Goal: Information Seeking & Learning: Compare options

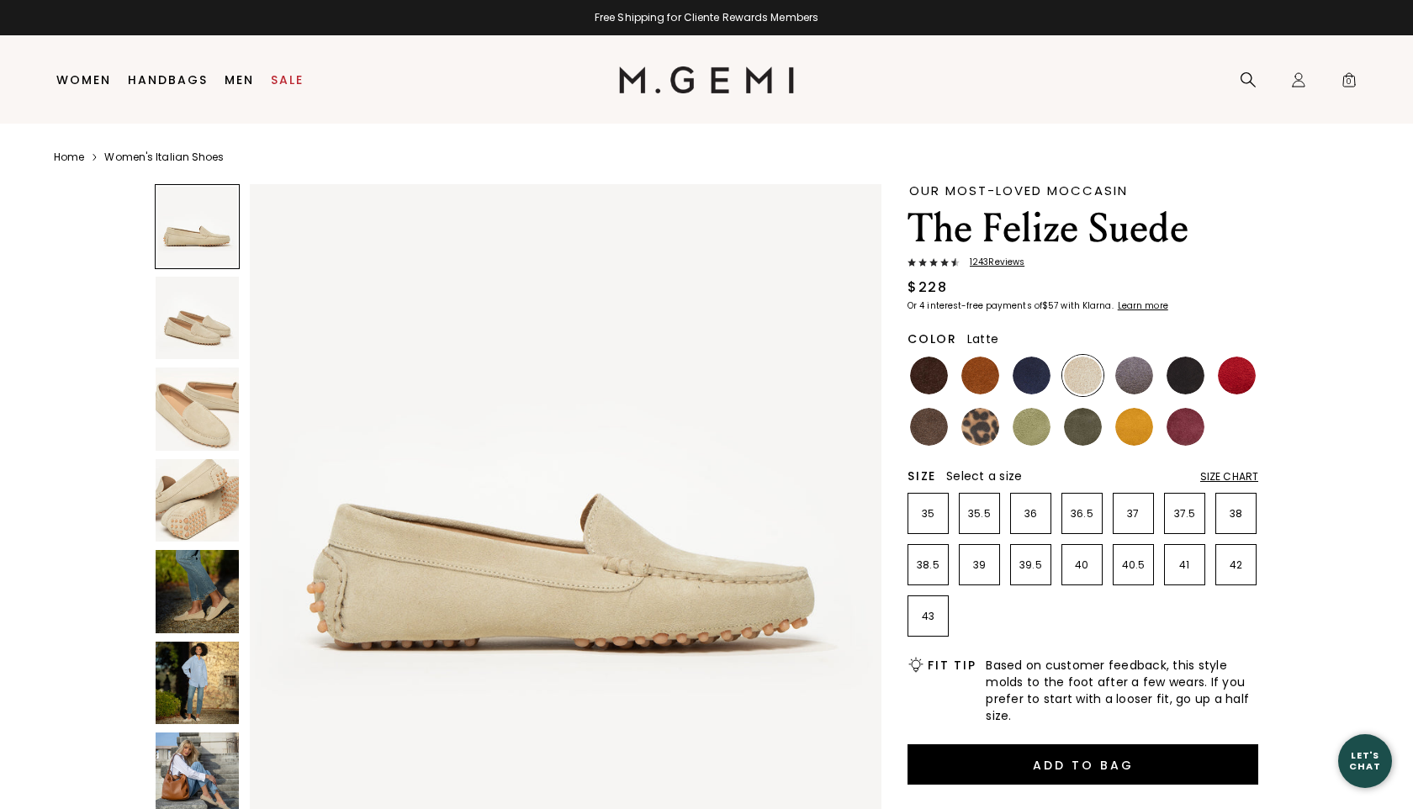
click at [203, 610] on img at bounding box center [197, 591] width 83 height 83
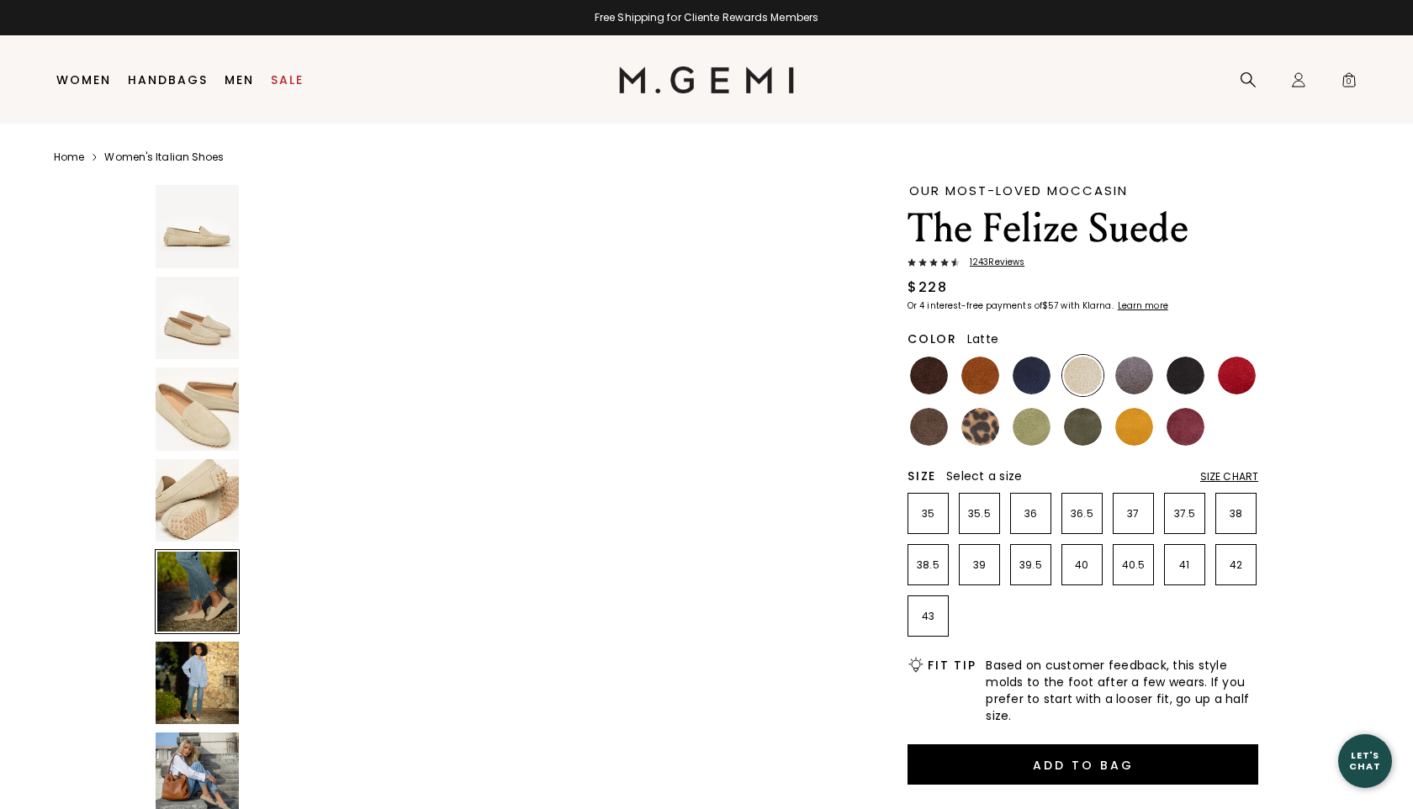
scroll to position [2595, 0]
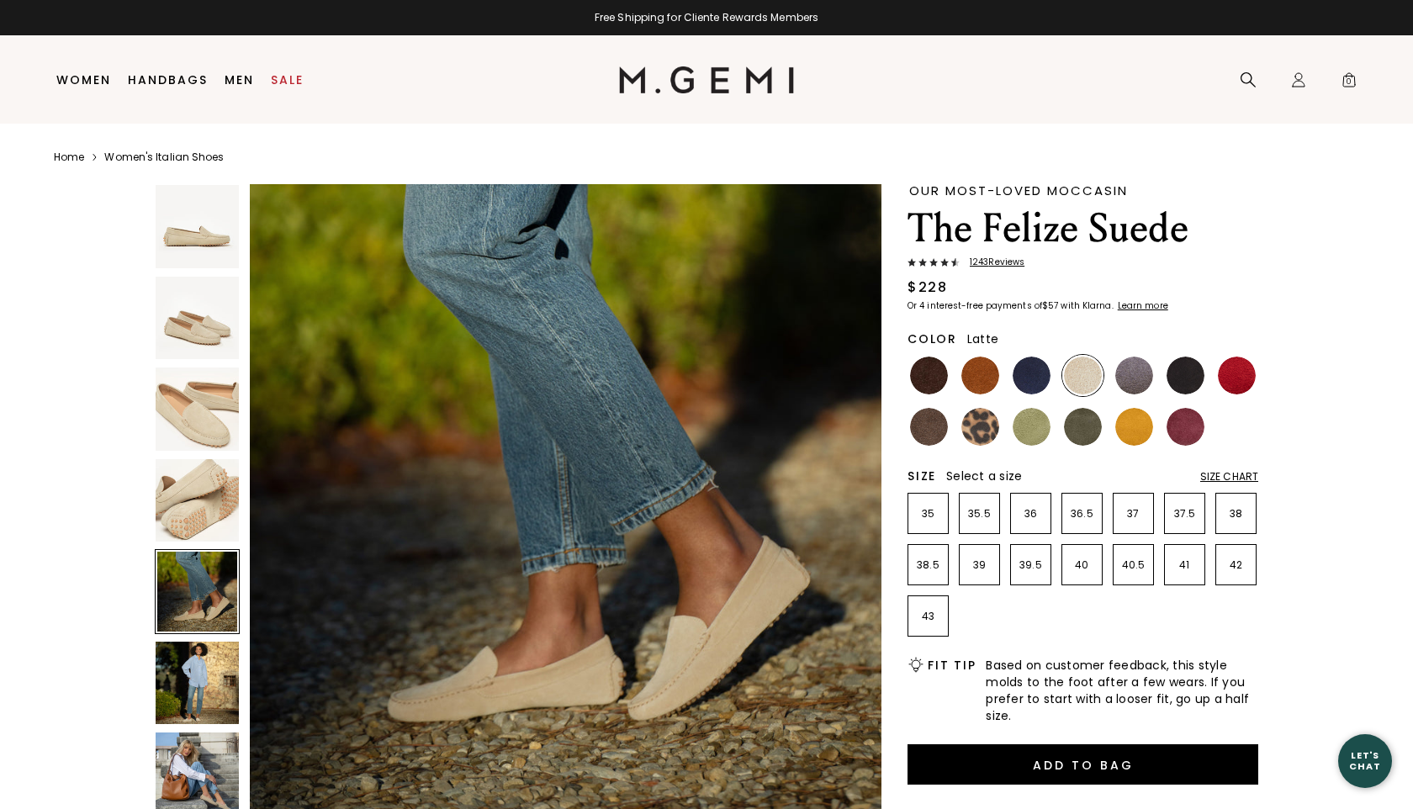
click at [201, 684] on img at bounding box center [197, 683] width 83 height 83
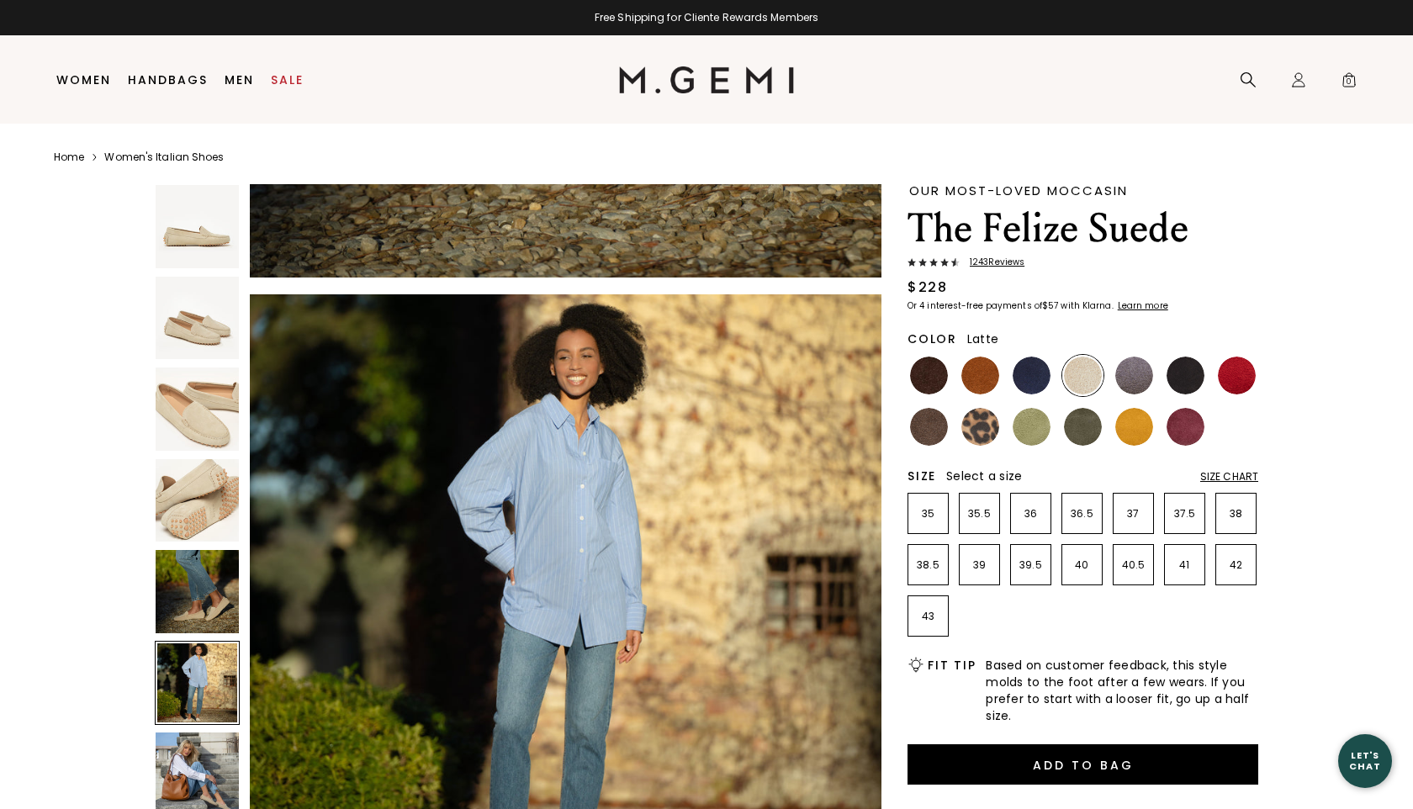
scroll to position [3244, 0]
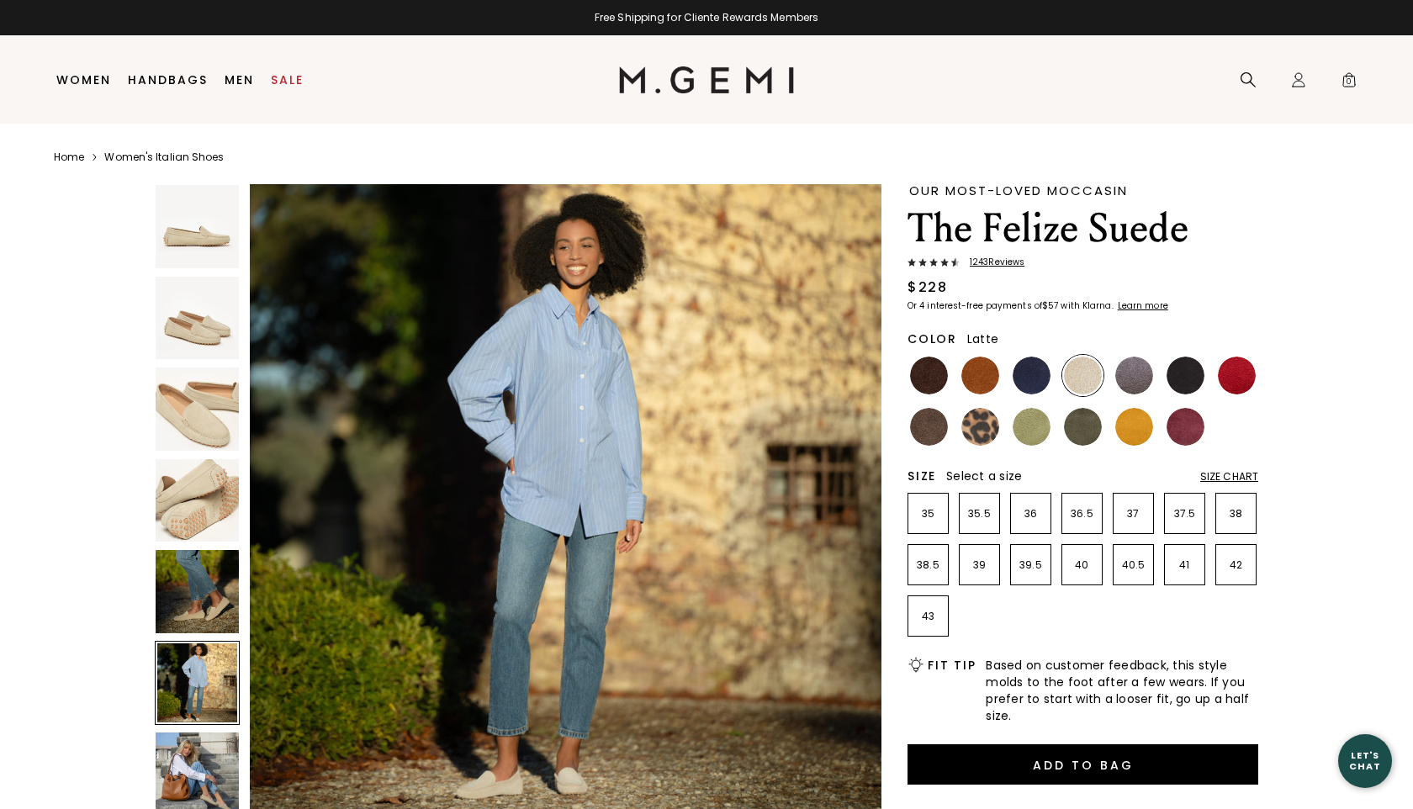
click at [192, 762] on img at bounding box center [197, 773] width 83 height 83
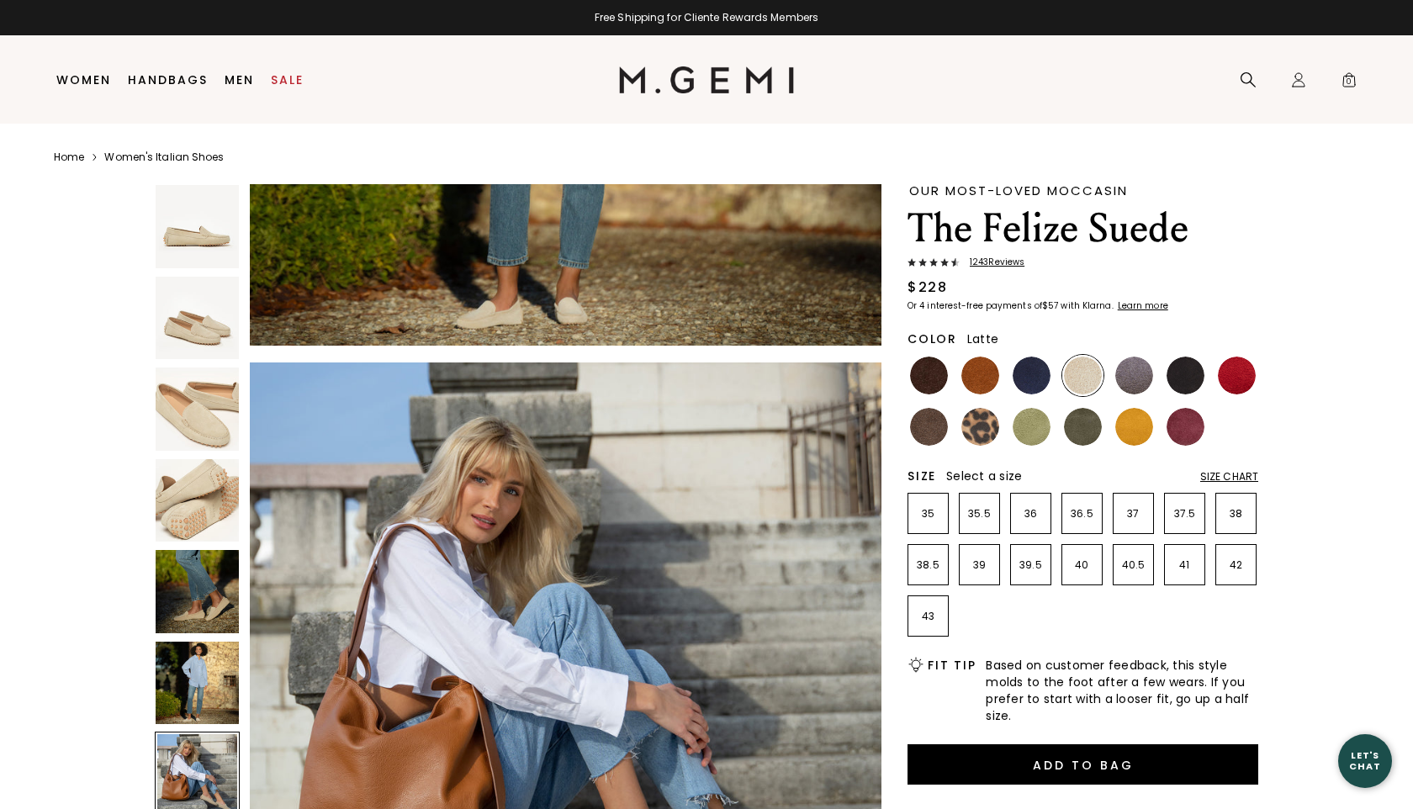
scroll to position [3892, 0]
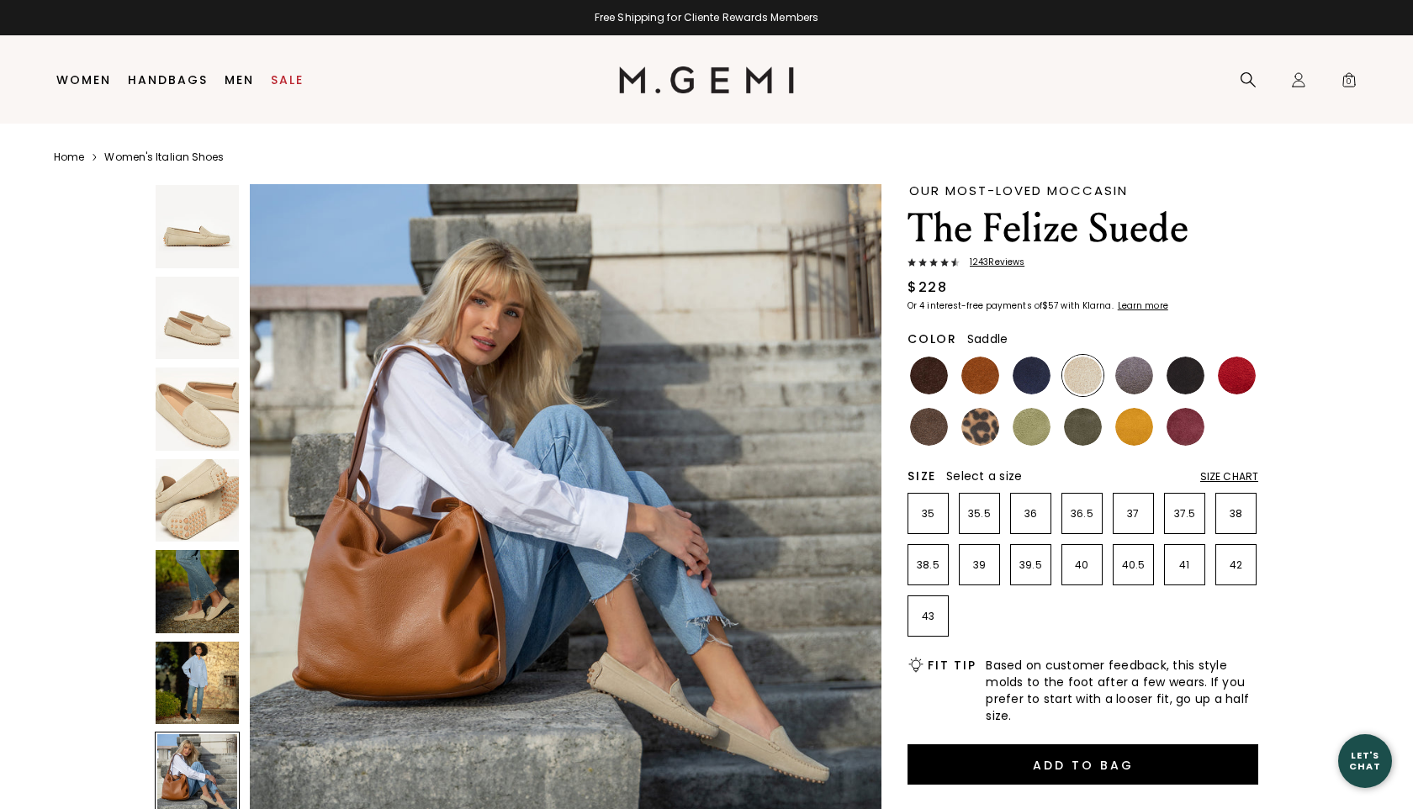
click at [985, 373] on img at bounding box center [980, 376] width 38 height 38
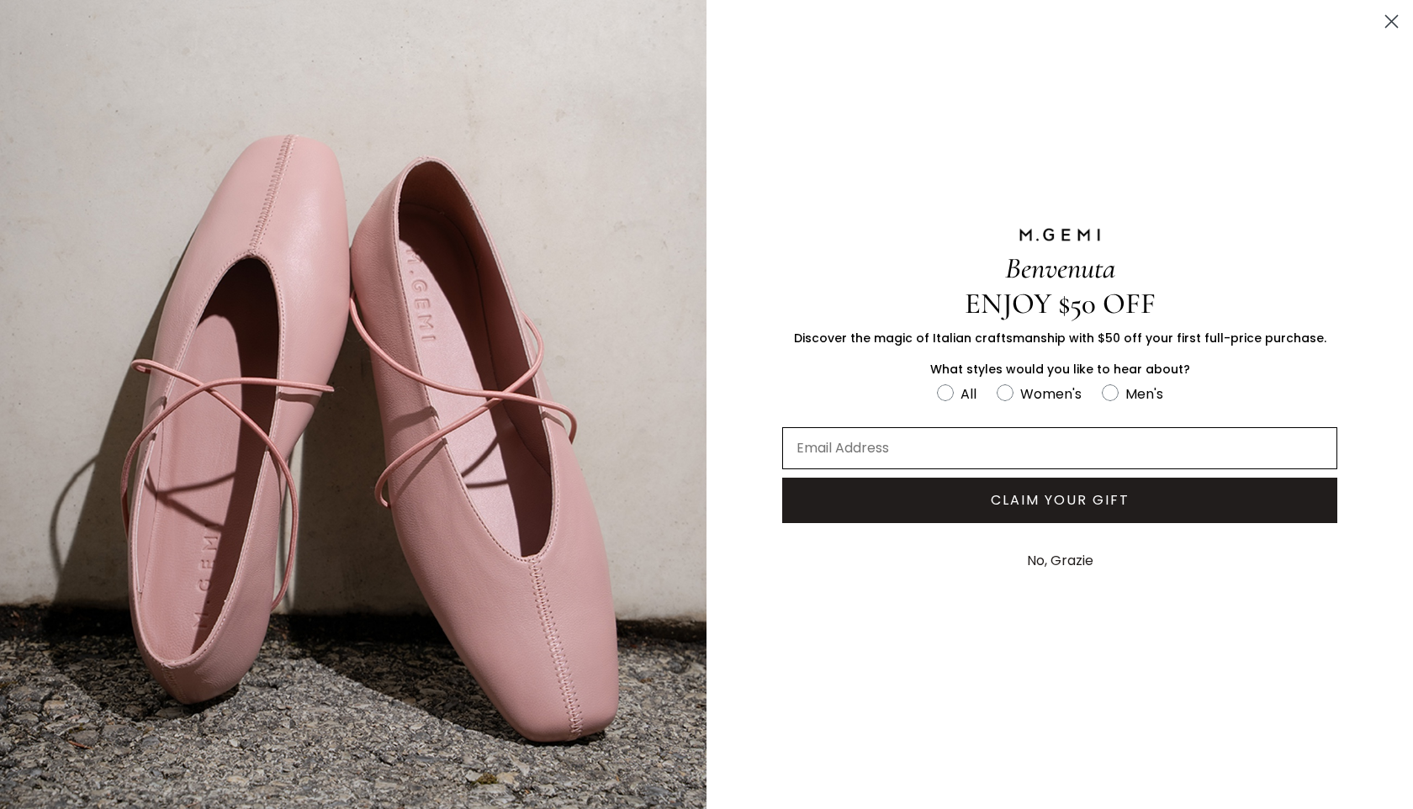
click at [818, 452] on input "Email Address" at bounding box center [1059, 448] width 555 height 42
type input "[PERSON_NAME][EMAIL_ADDRESS][PERSON_NAME][DOMAIN_NAME]"
click at [1015, 505] on button "CLAIM YOUR GIFT" at bounding box center [1059, 500] width 555 height 45
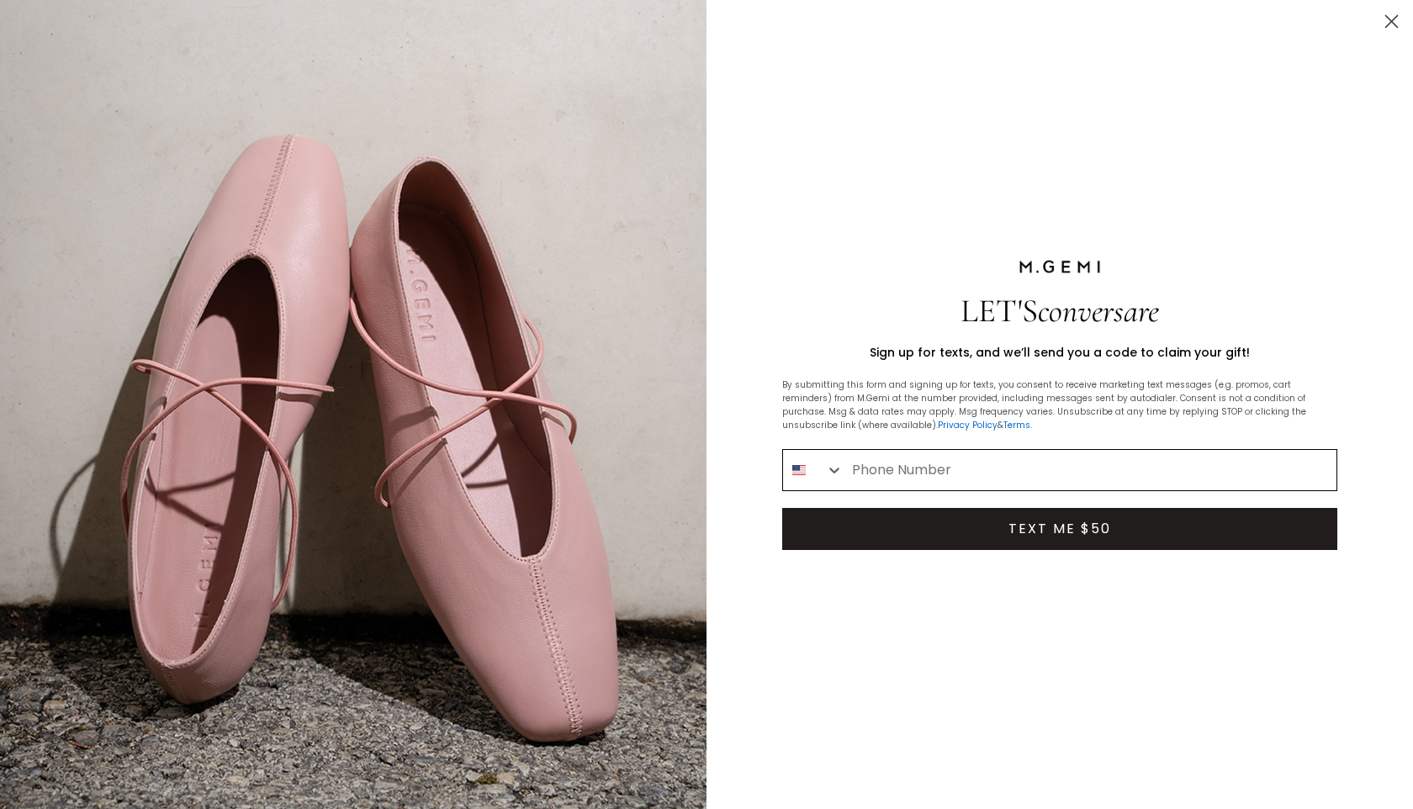
click at [946, 468] on input "Phone Number" at bounding box center [1089, 470] width 493 height 40
type input "[PHONE_NUMBER]"
click at [1019, 531] on button "TEXT ME $50" at bounding box center [1059, 529] width 555 height 42
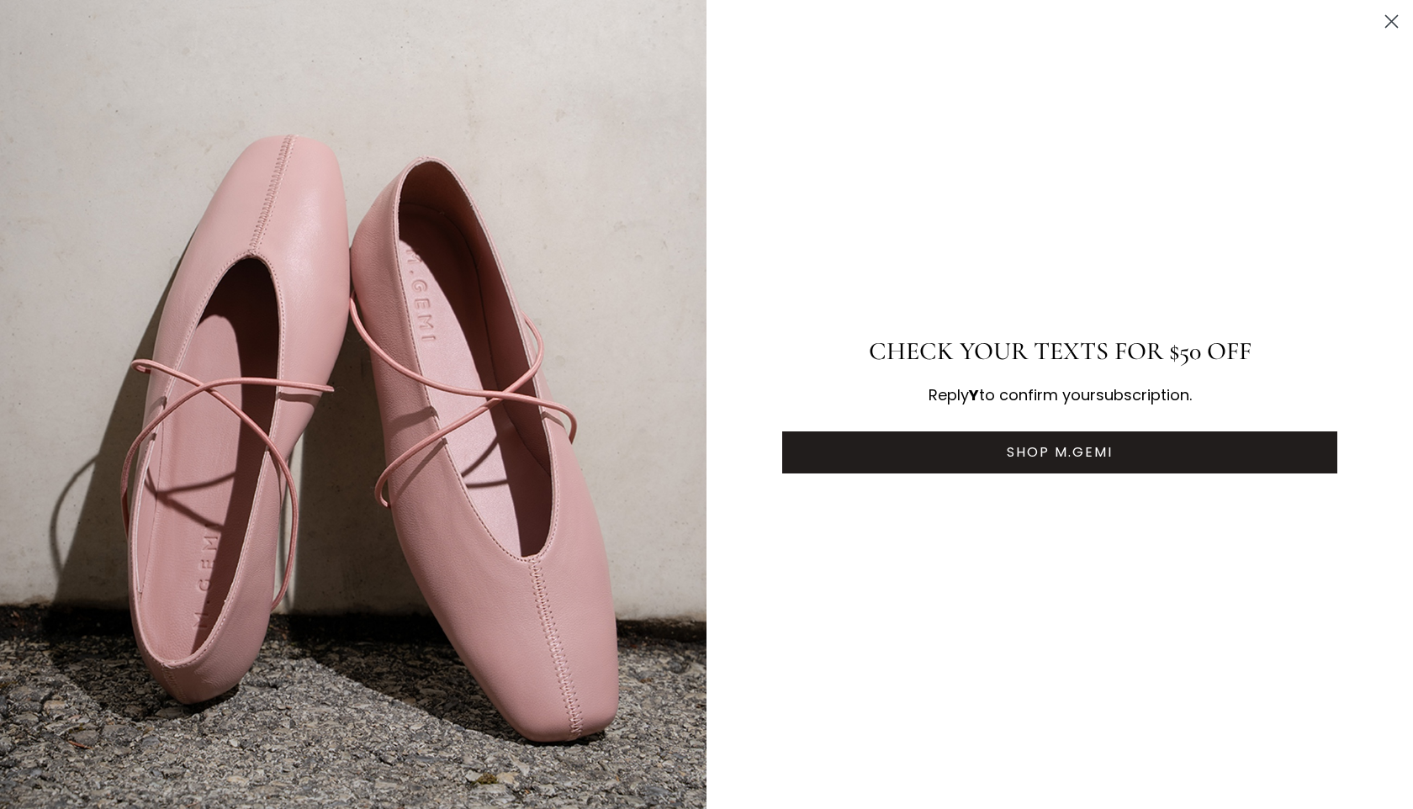
click at [1024, 446] on button "SHOP M.GEMI" at bounding box center [1059, 452] width 555 height 42
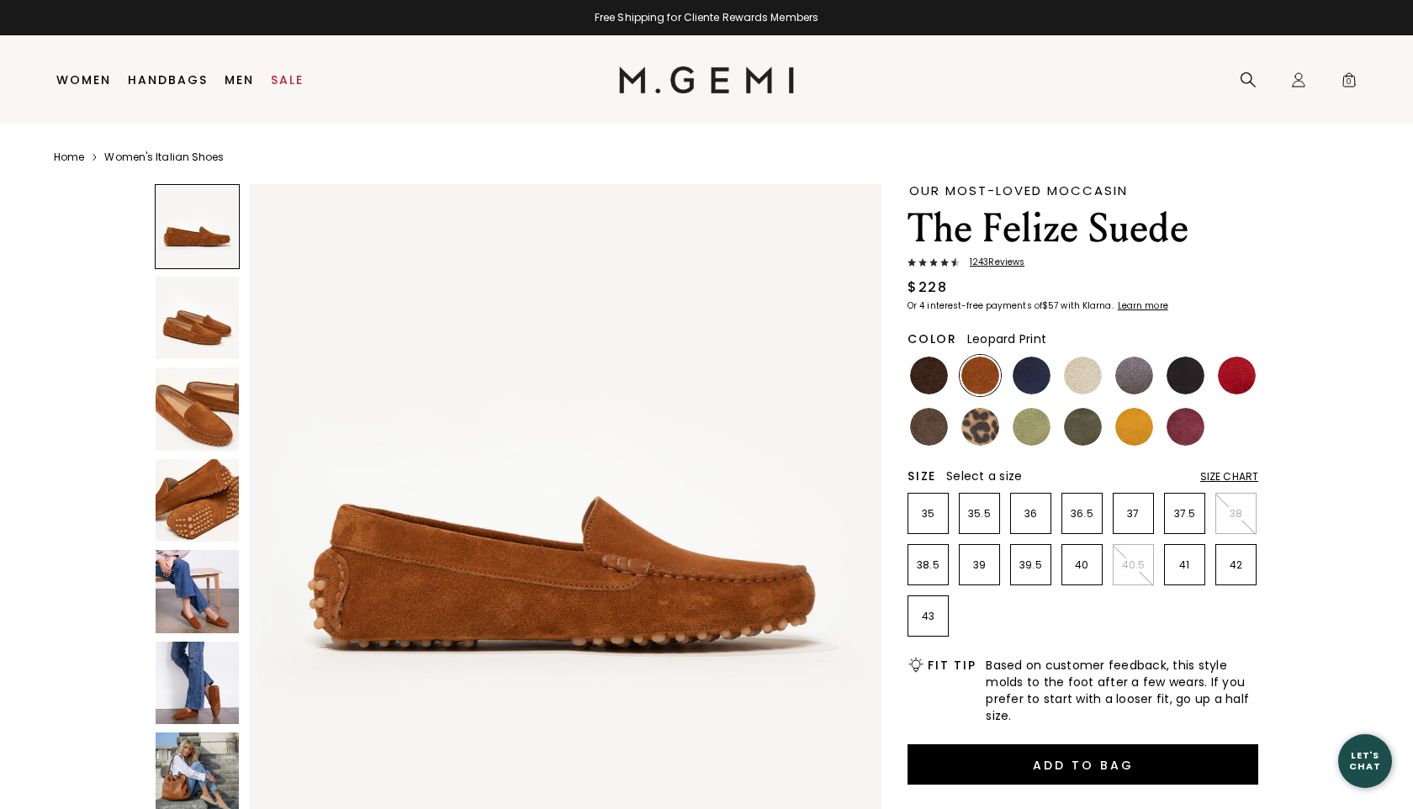
click at [990, 426] on img at bounding box center [980, 427] width 38 height 38
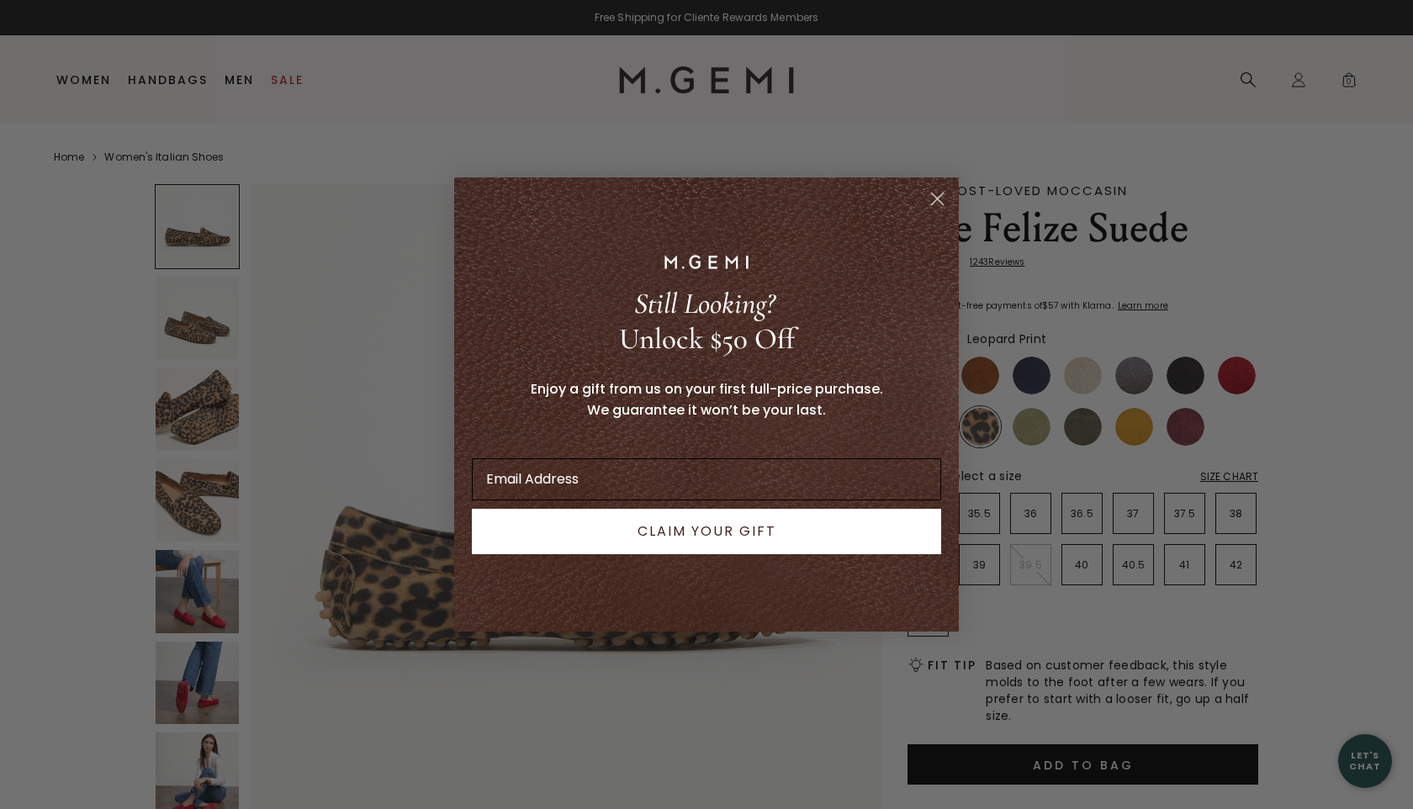
click at [581, 480] on input "Email Address" at bounding box center [706, 479] width 469 height 42
type input "[PERSON_NAME][EMAIL_ADDRESS][PERSON_NAME][DOMAIN_NAME]"
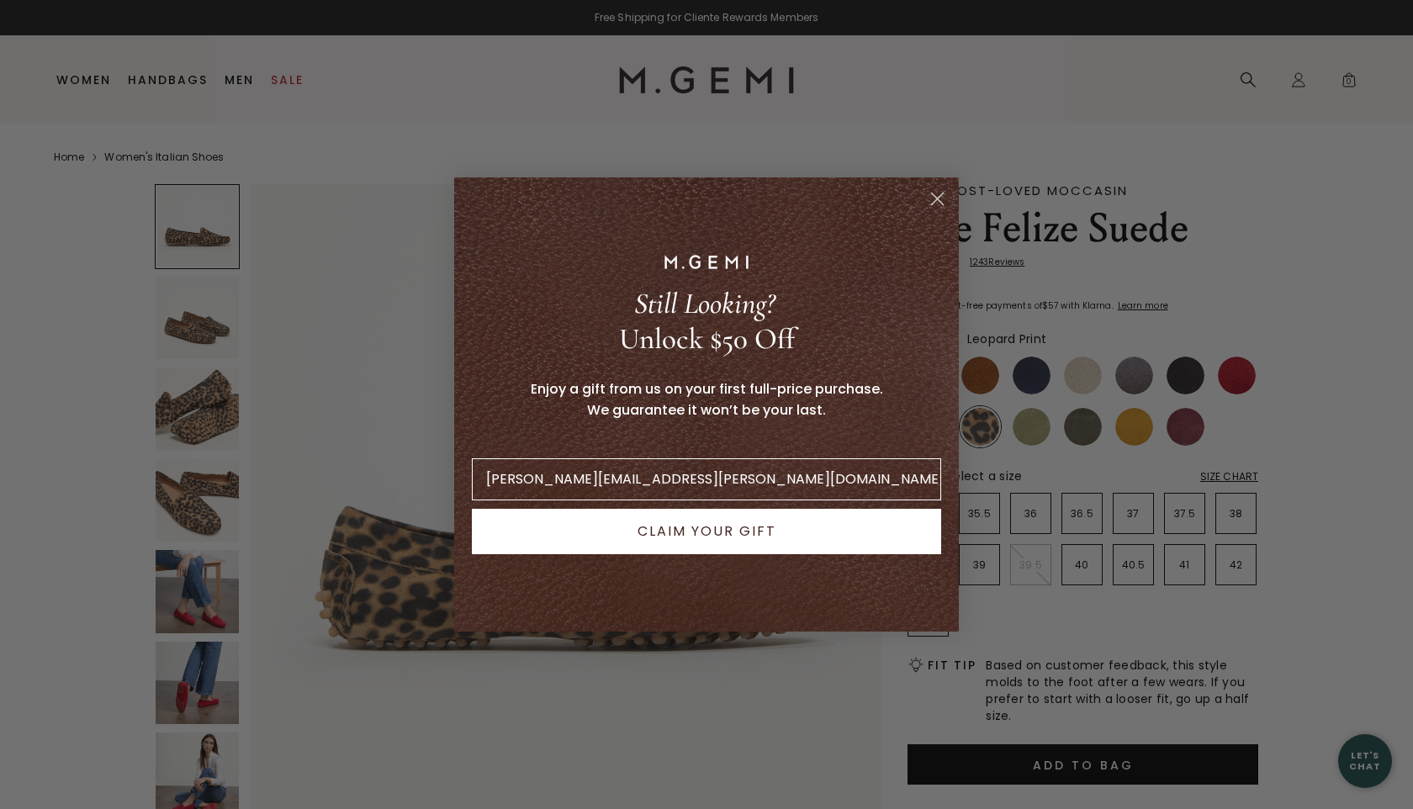
click at [659, 541] on button "CLAIM YOUR GIFT" at bounding box center [706, 531] width 469 height 45
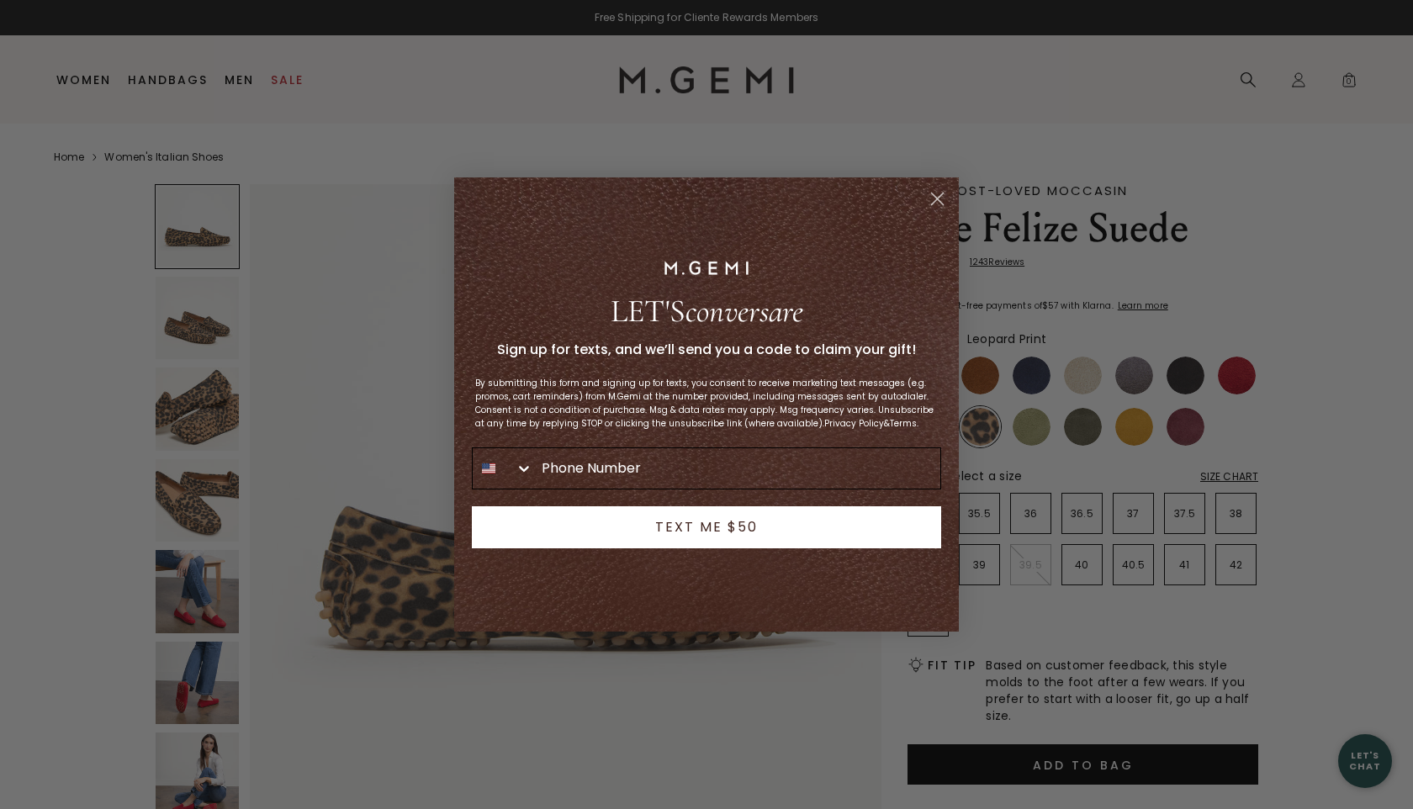
click at [631, 462] on input "Phone Number" at bounding box center [736, 468] width 407 height 40
type input "[PHONE_NUMBER]"
click at [684, 527] on button "TEXT ME $50" at bounding box center [706, 527] width 469 height 42
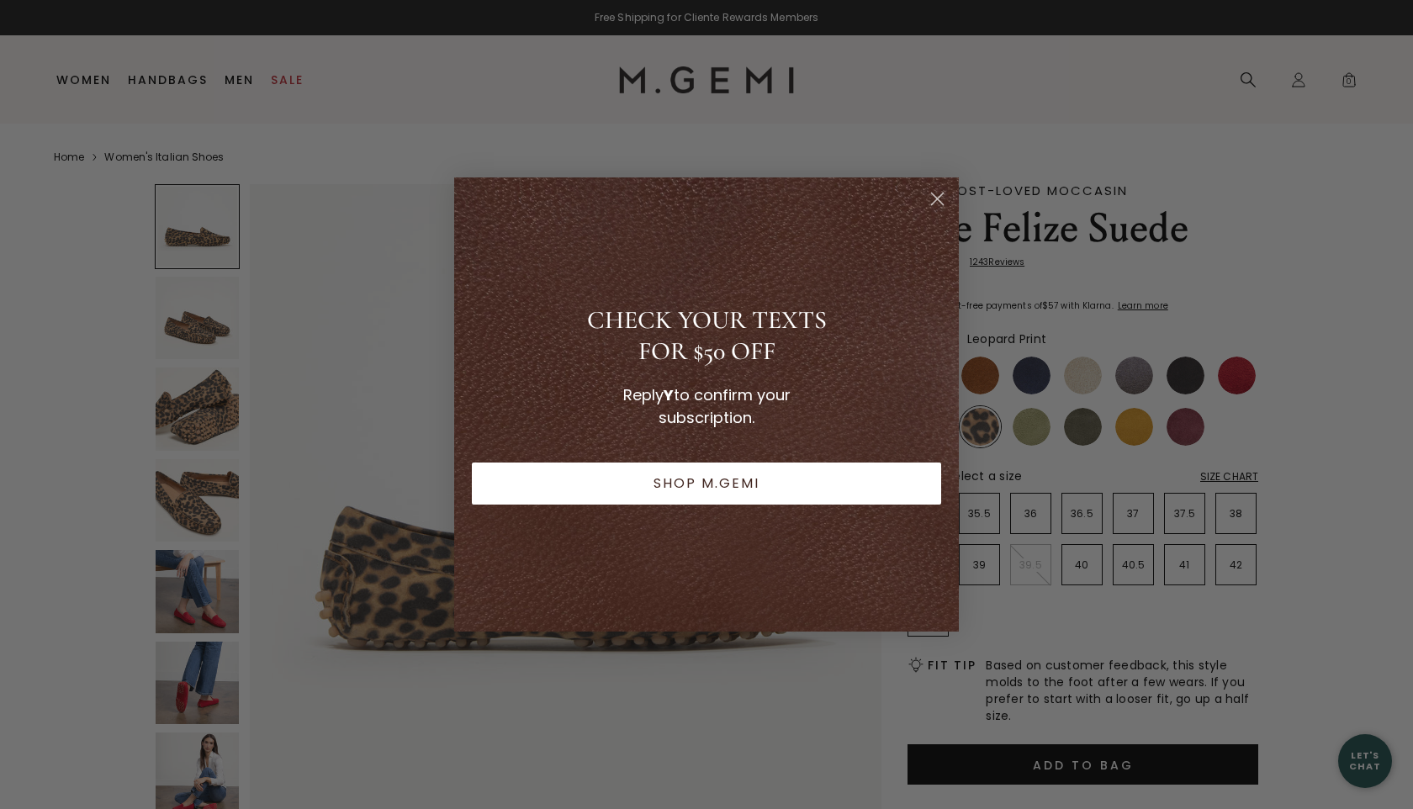
click at [934, 198] on circle "Close dialog" at bounding box center [937, 199] width 28 height 28
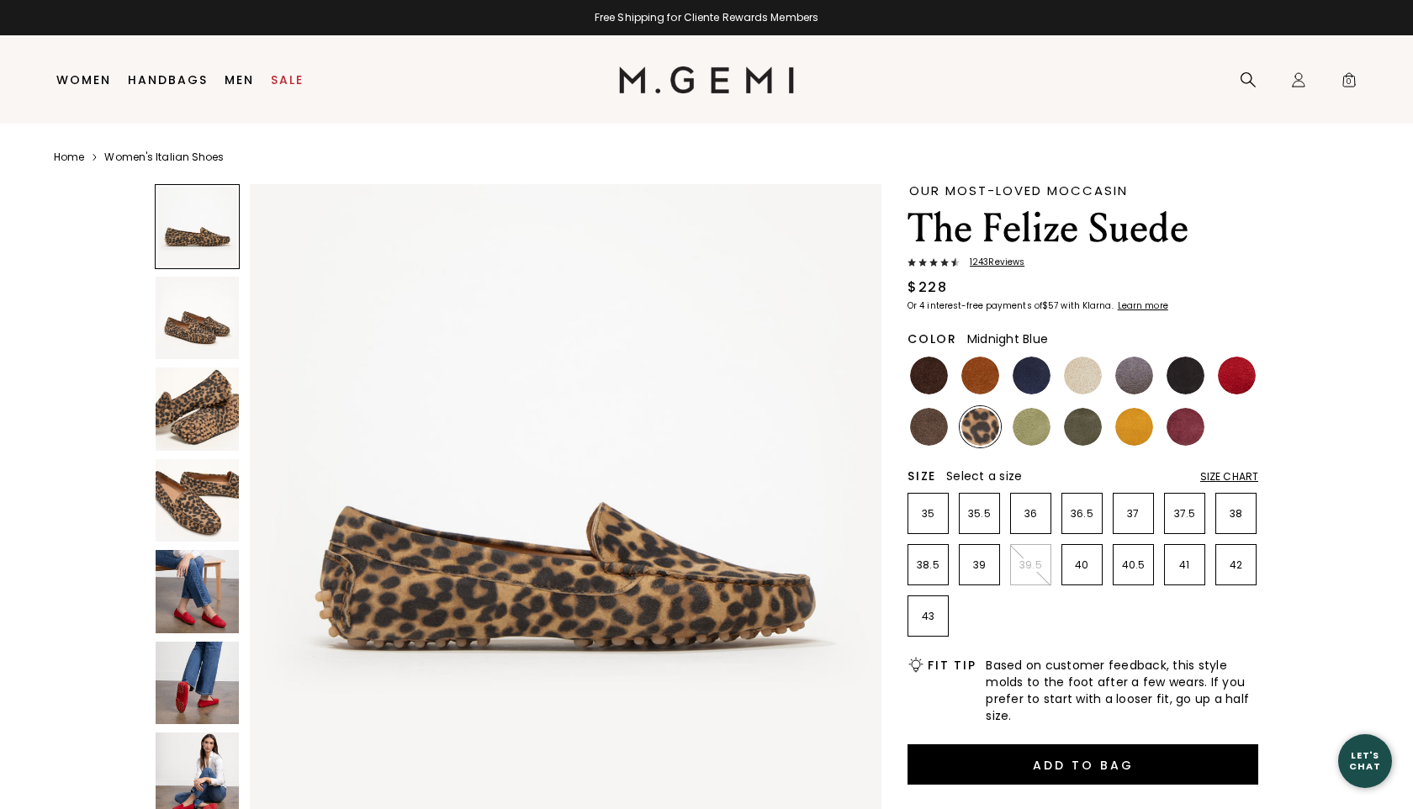
click at [1029, 374] on img at bounding box center [1031, 376] width 38 height 38
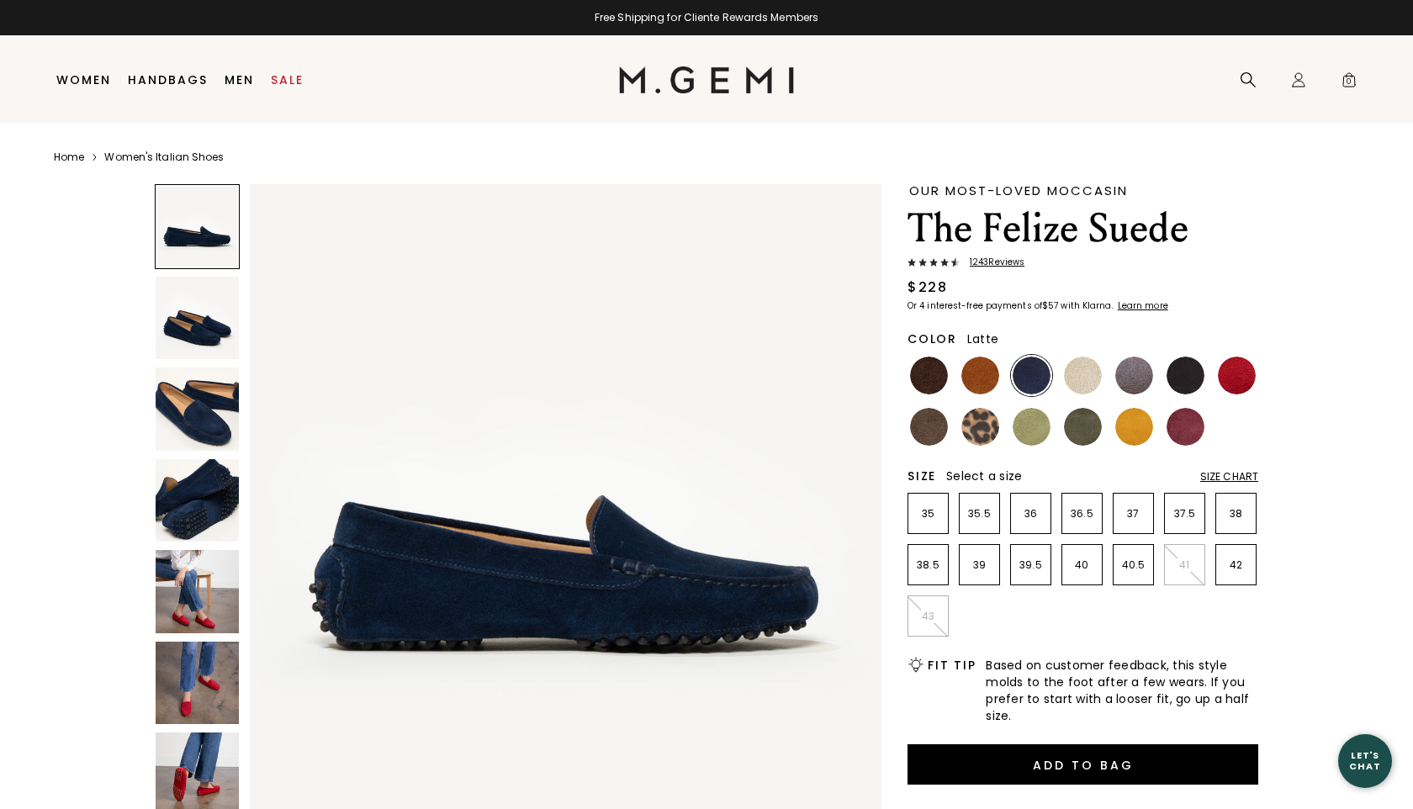
click at [1081, 376] on img at bounding box center [1083, 376] width 38 height 38
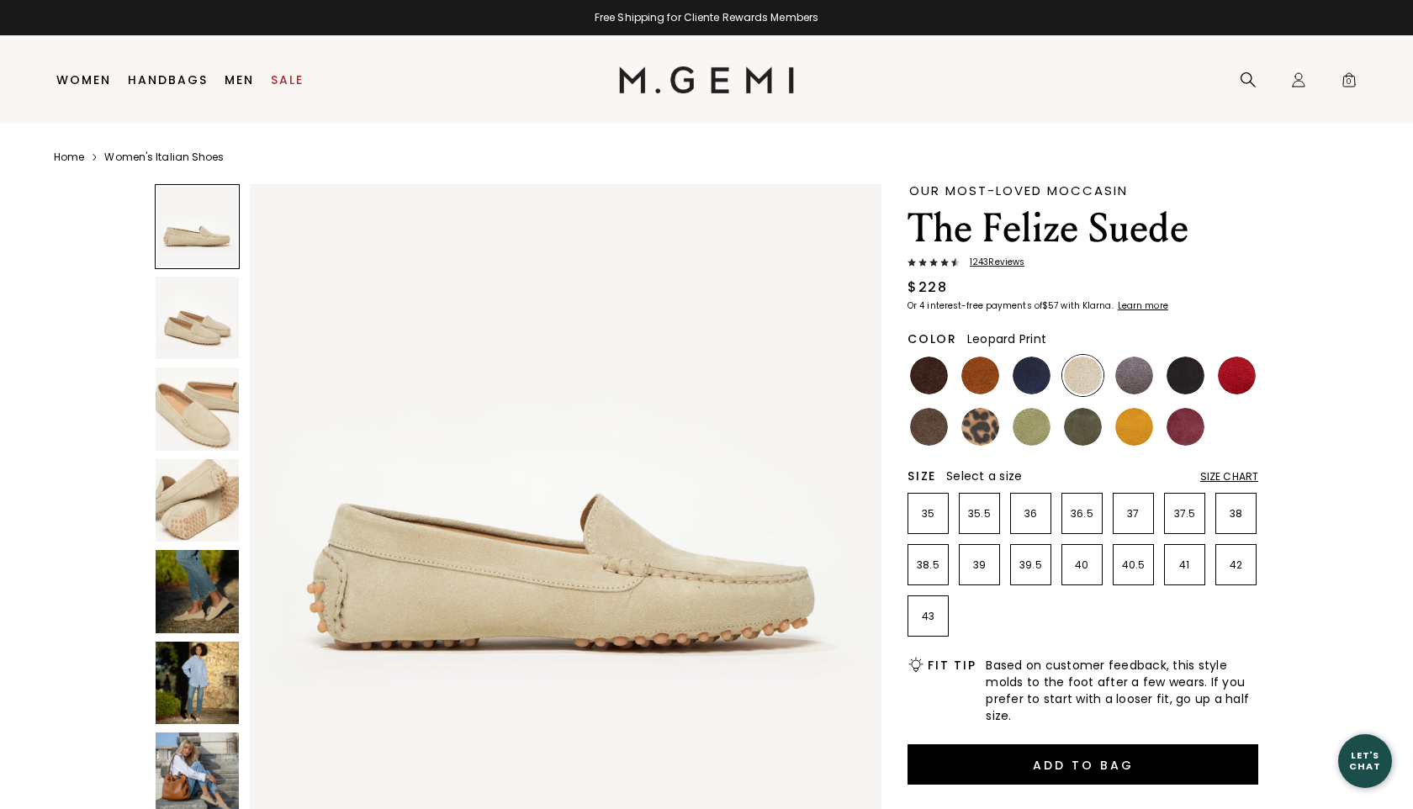
click at [977, 429] on img at bounding box center [980, 427] width 38 height 38
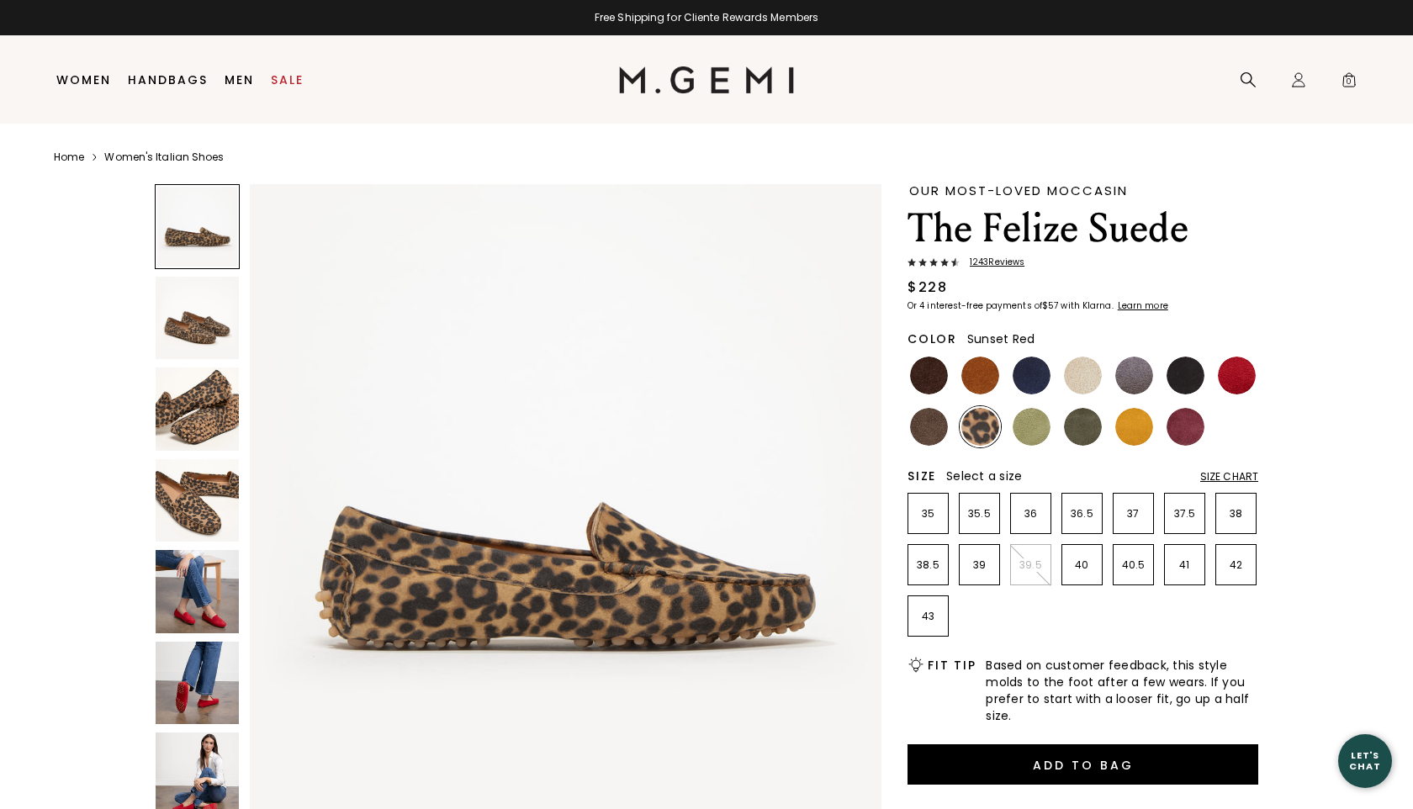
click at [1235, 377] on img at bounding box center [1237, 376] width 38 height 38
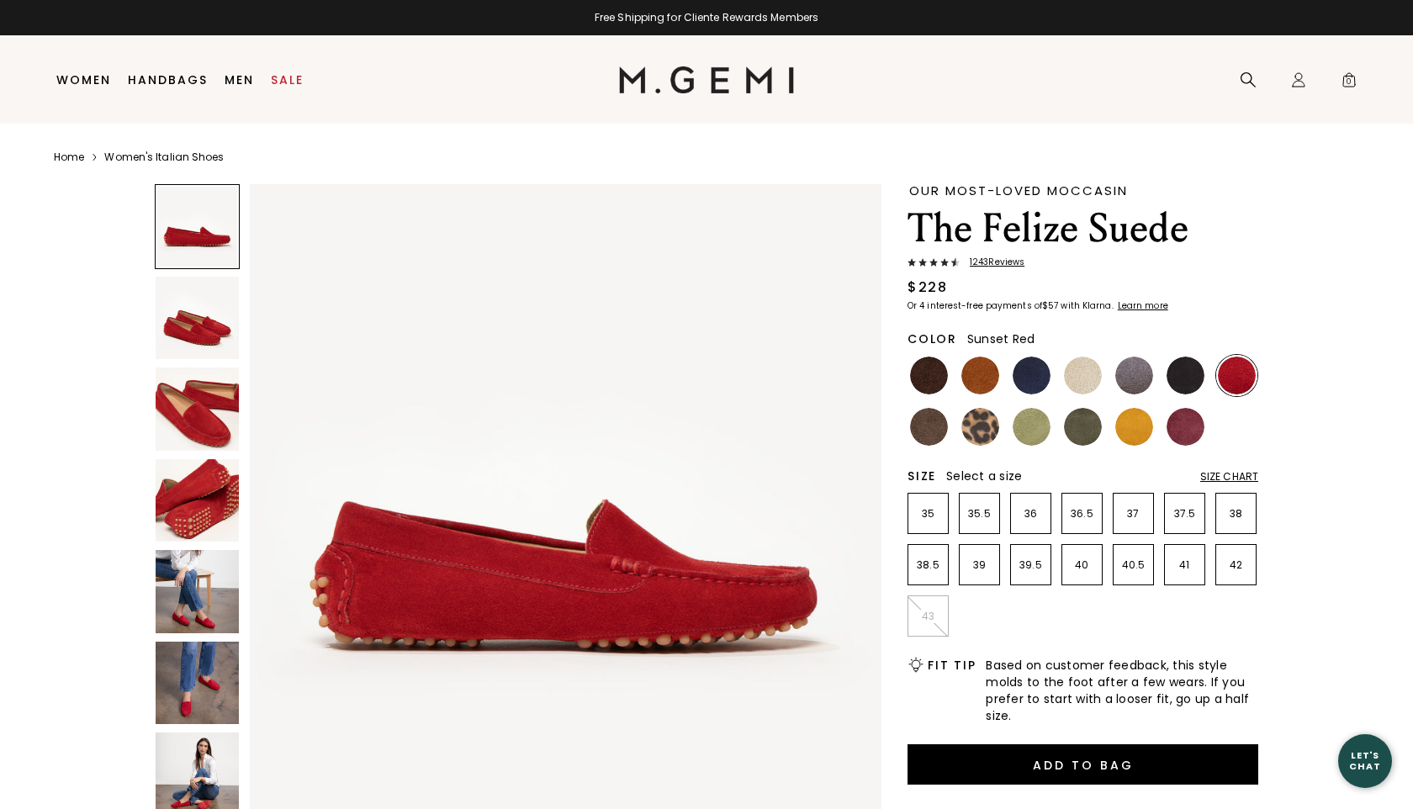
click at [203, 680] on img at bounding box center [197, 683] width 83 height 83
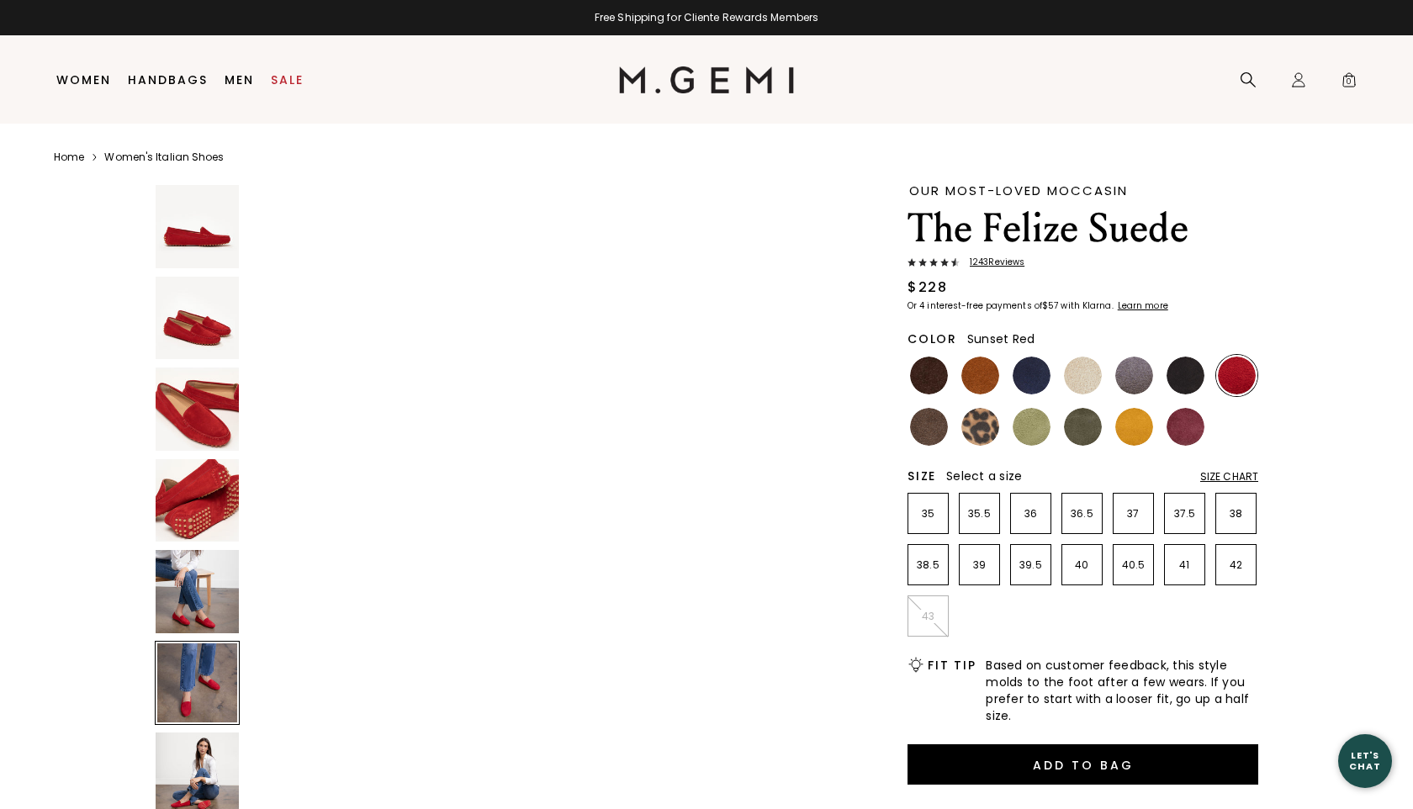
scroll to position [3244, 0]
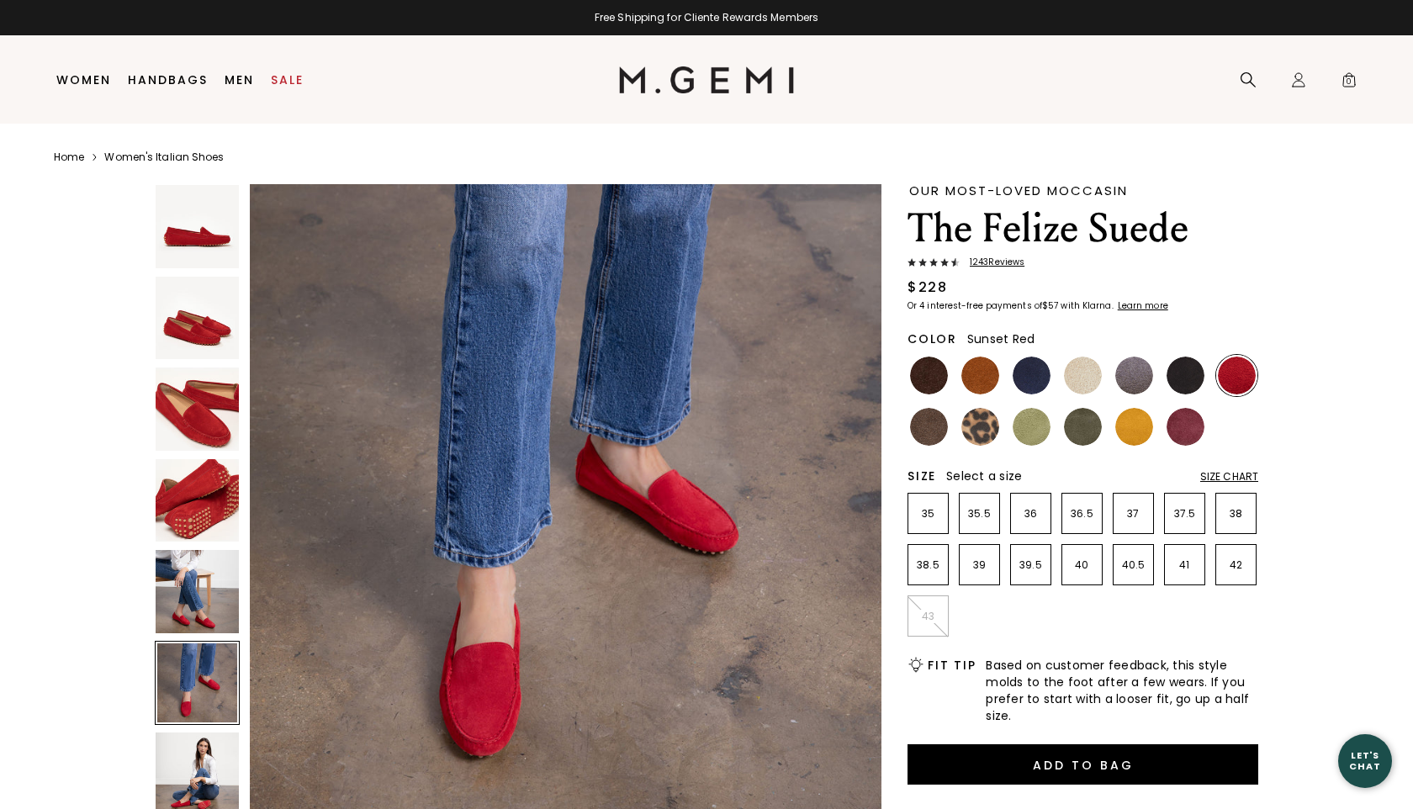
click at [206, 774] on img at bounding box center [197, 773] width 83 height 83
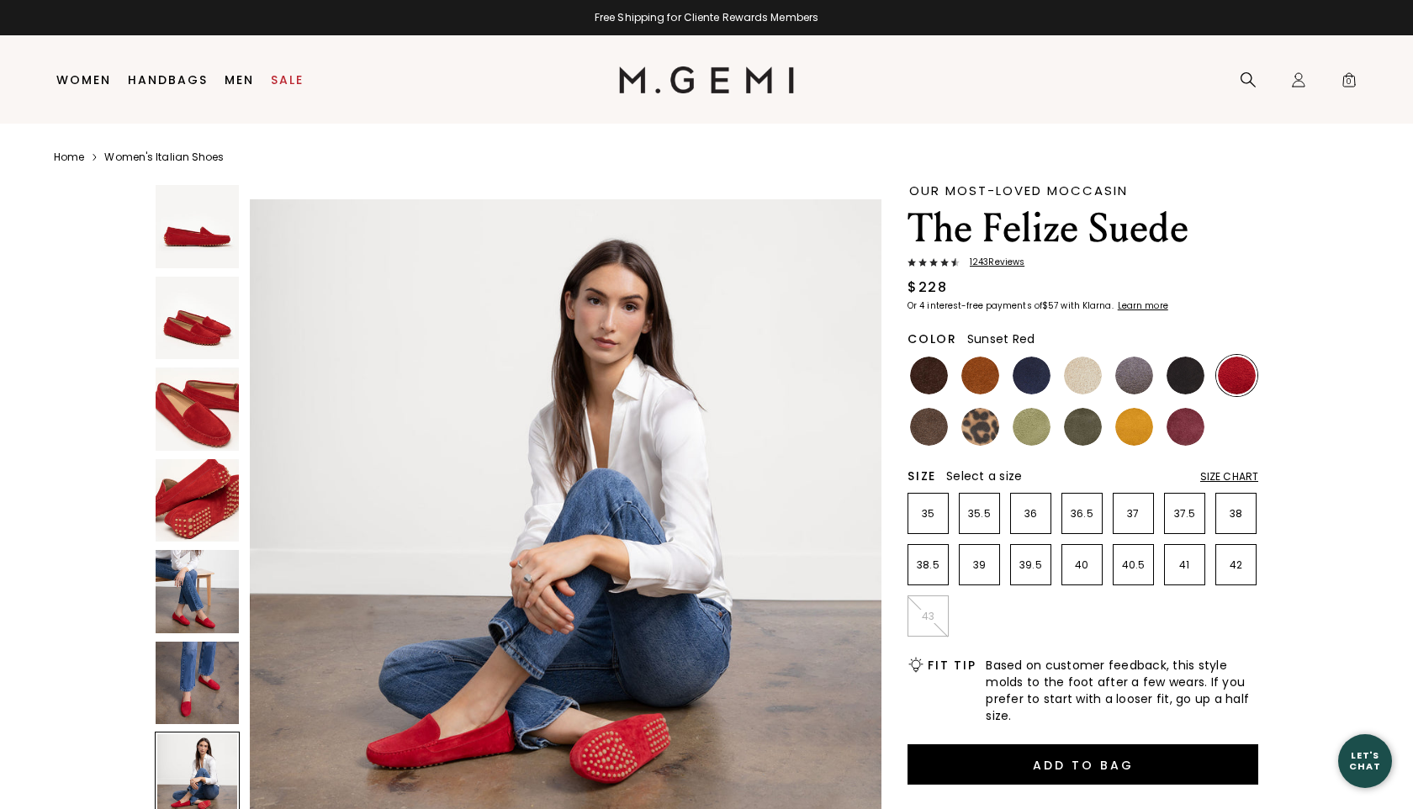
scroll to position [3892, 0]
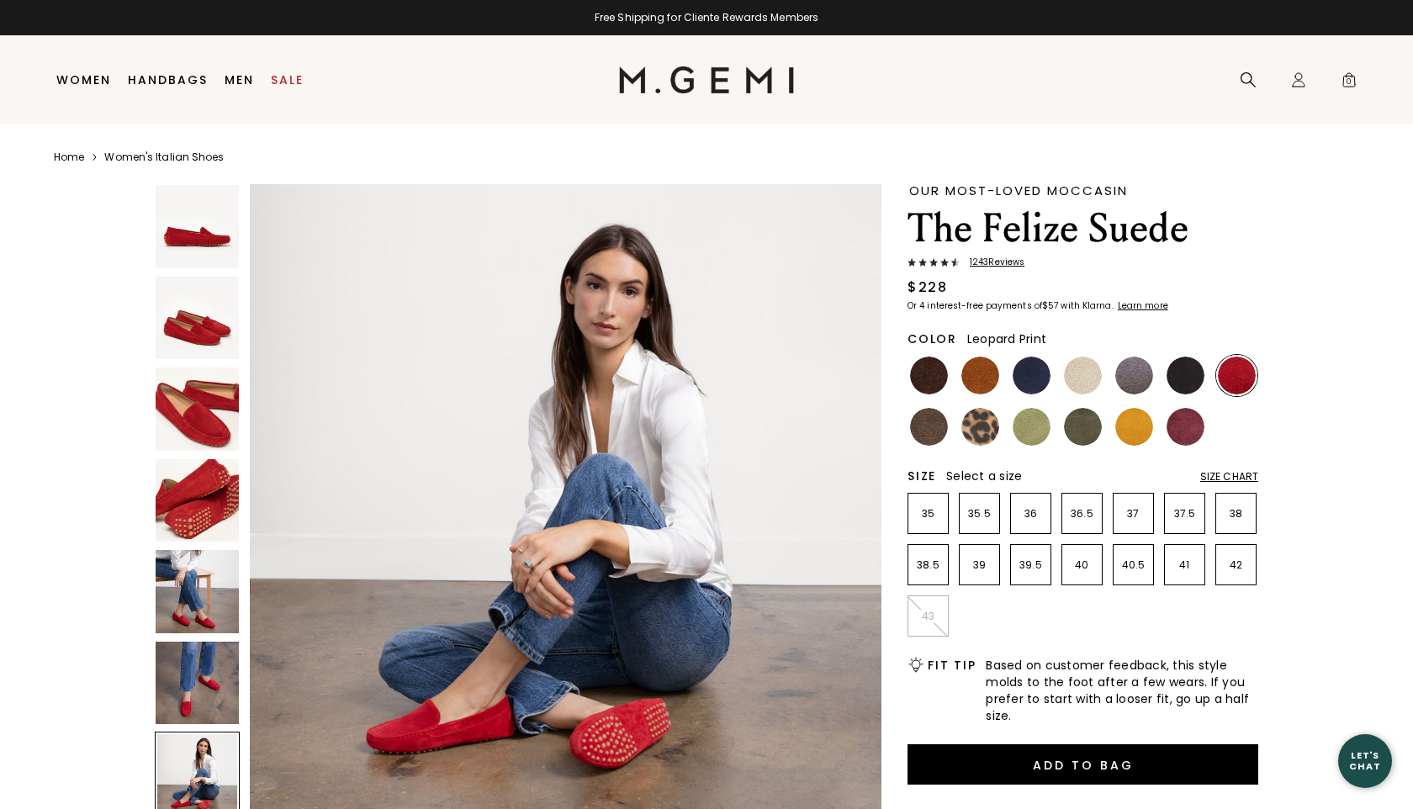
click at [970, 436] on img at bounding box center [980, 427] width 38 height 38
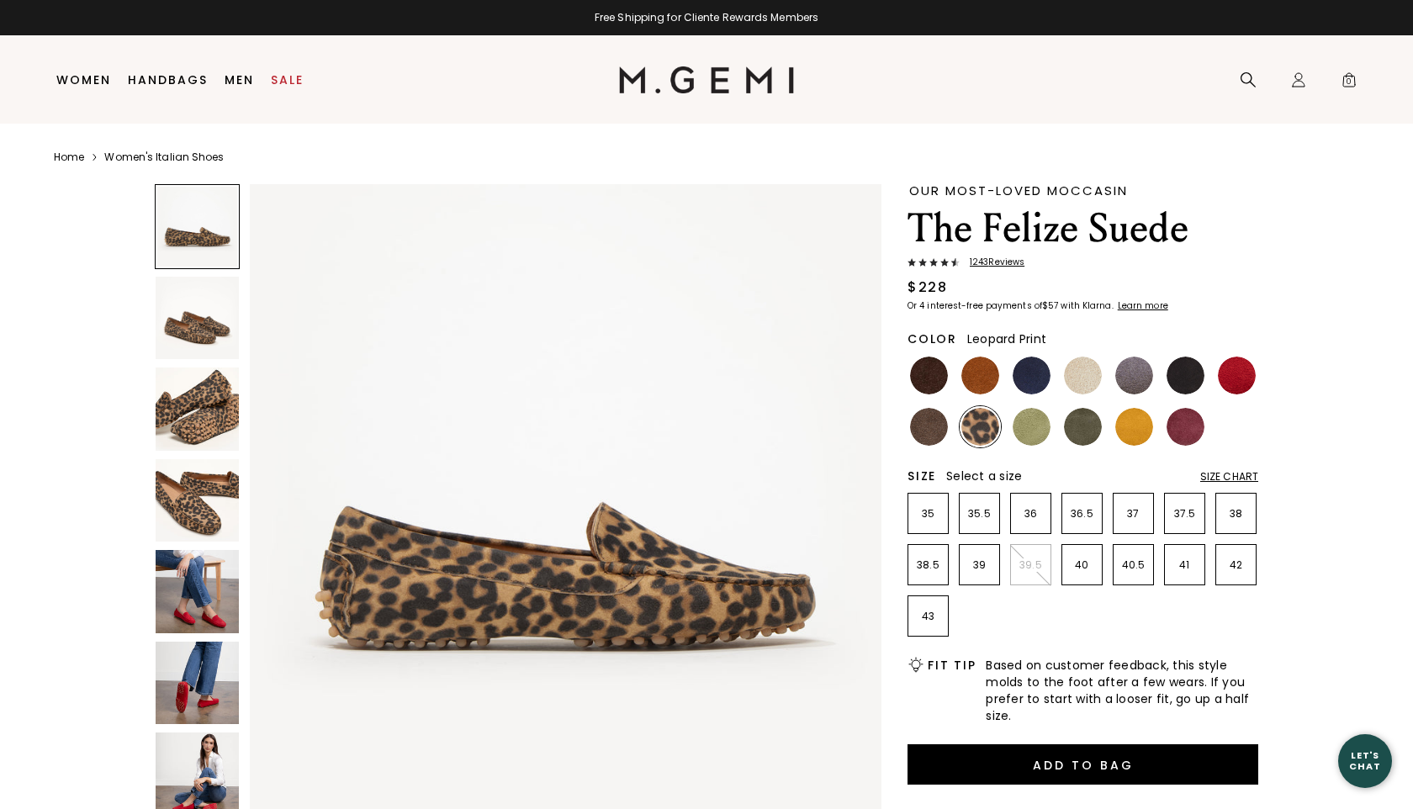
click at [200, 510] on img at bounding box center [197, 500] width 83 height 83
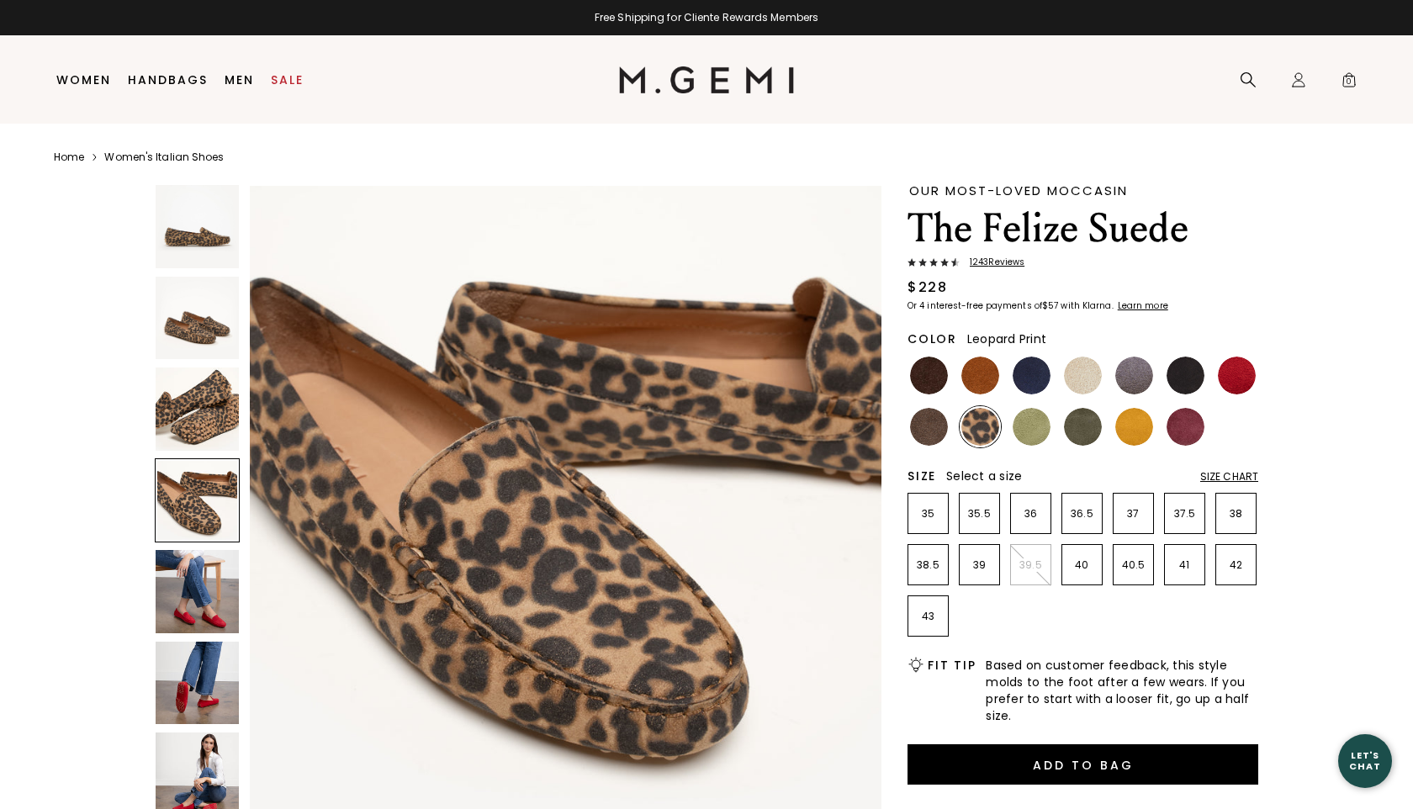
scroll to position [1947, 0]
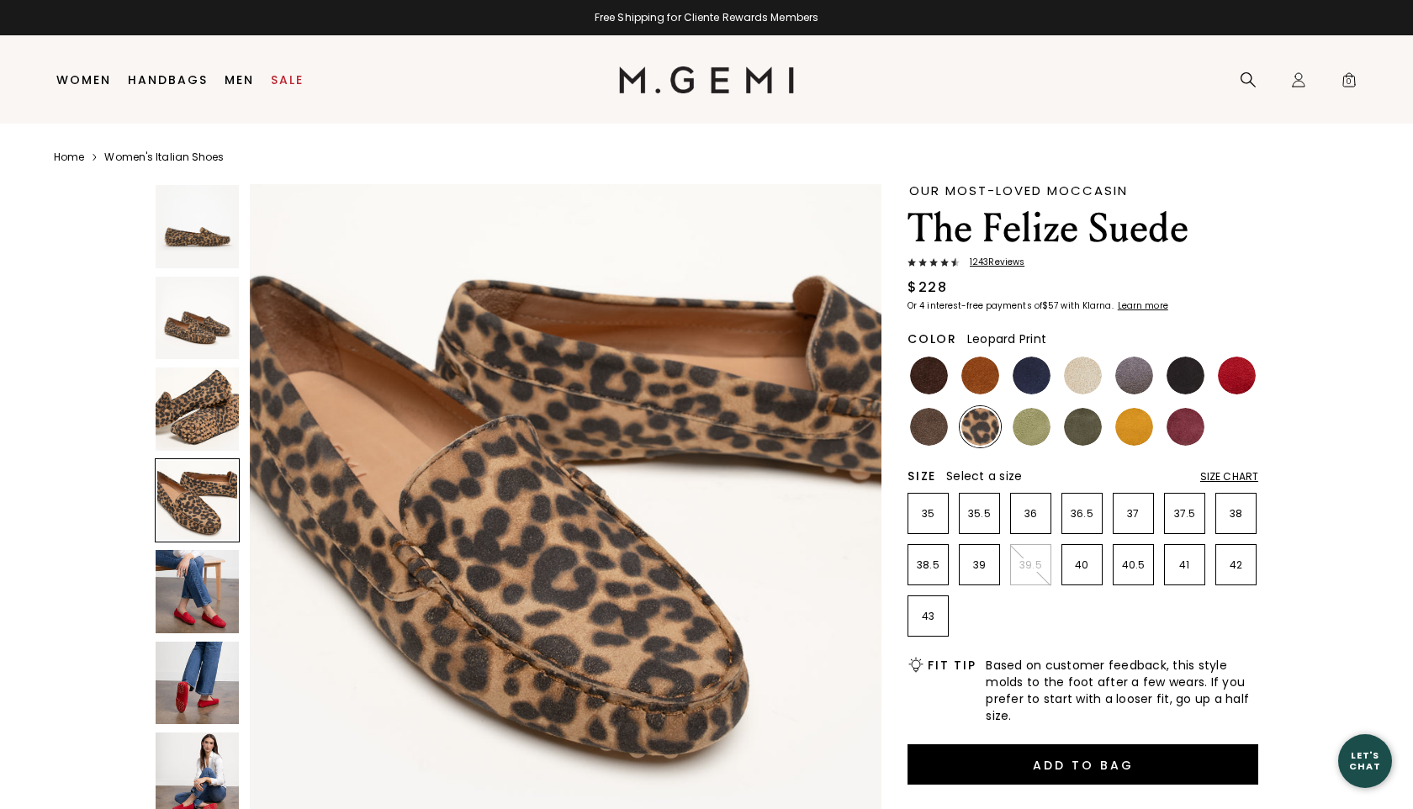
click at [209, 584] on img at bounding box center [197, 591] width 83 height 83
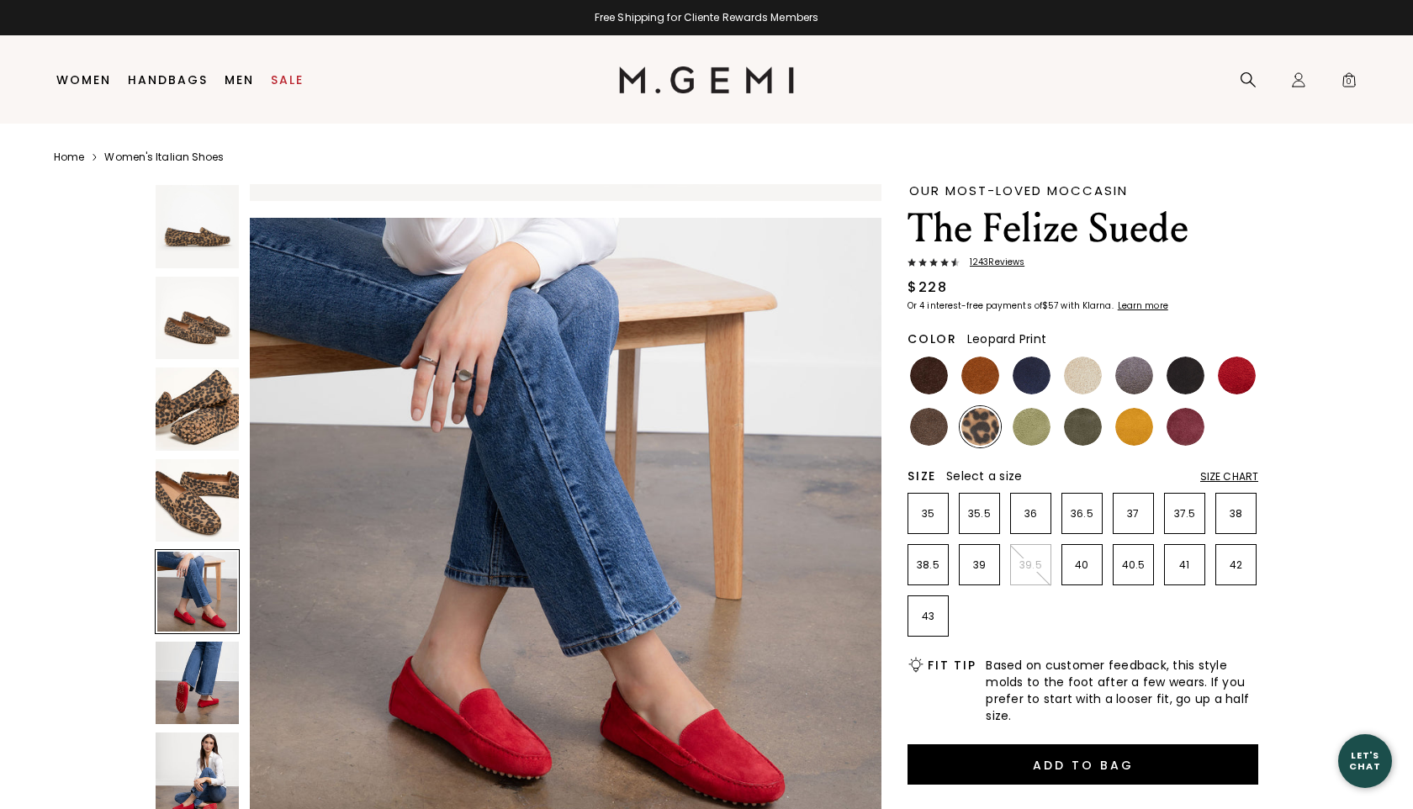
scroll to position [2595, 0]
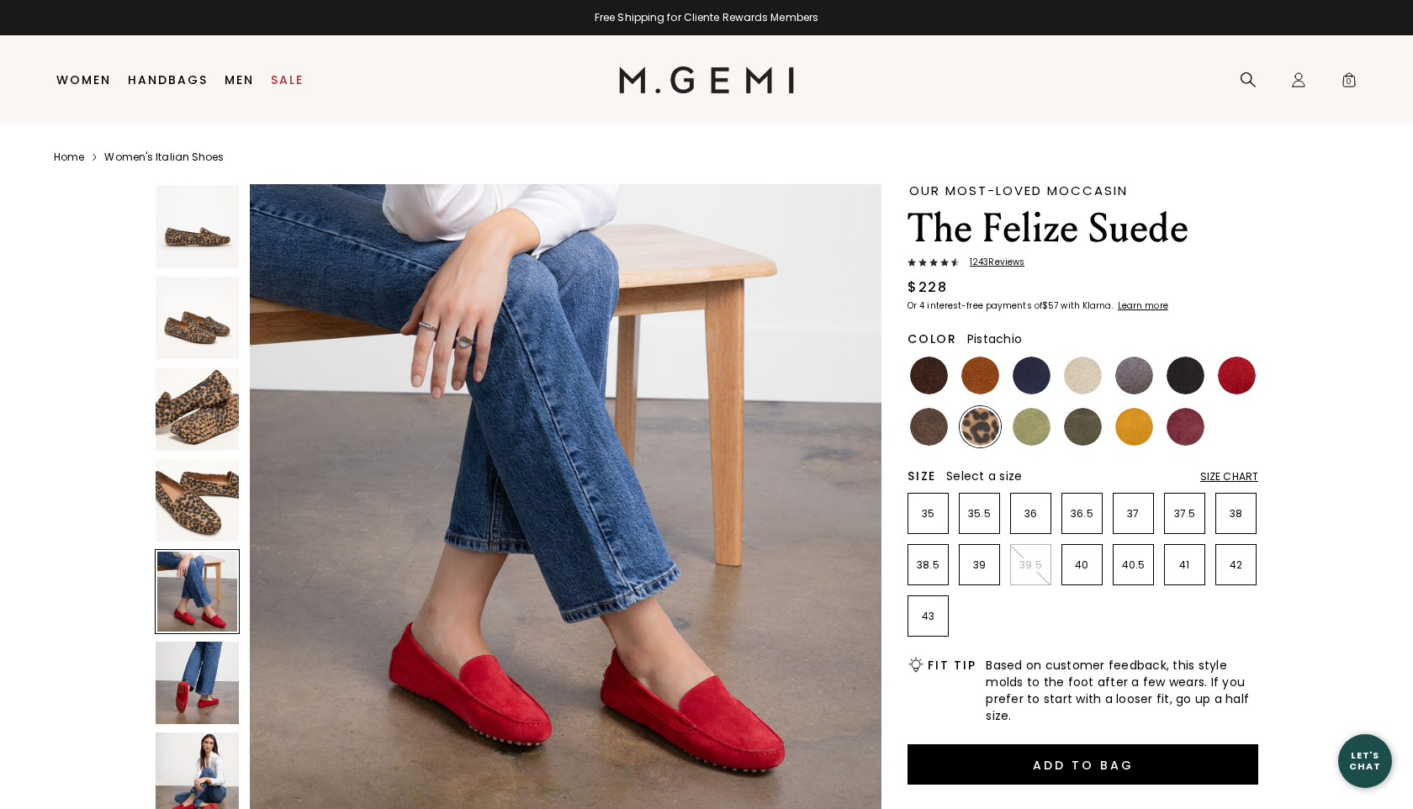
click at [1033, 420] on img at bounding box center [1031, 427] width 38 height 38
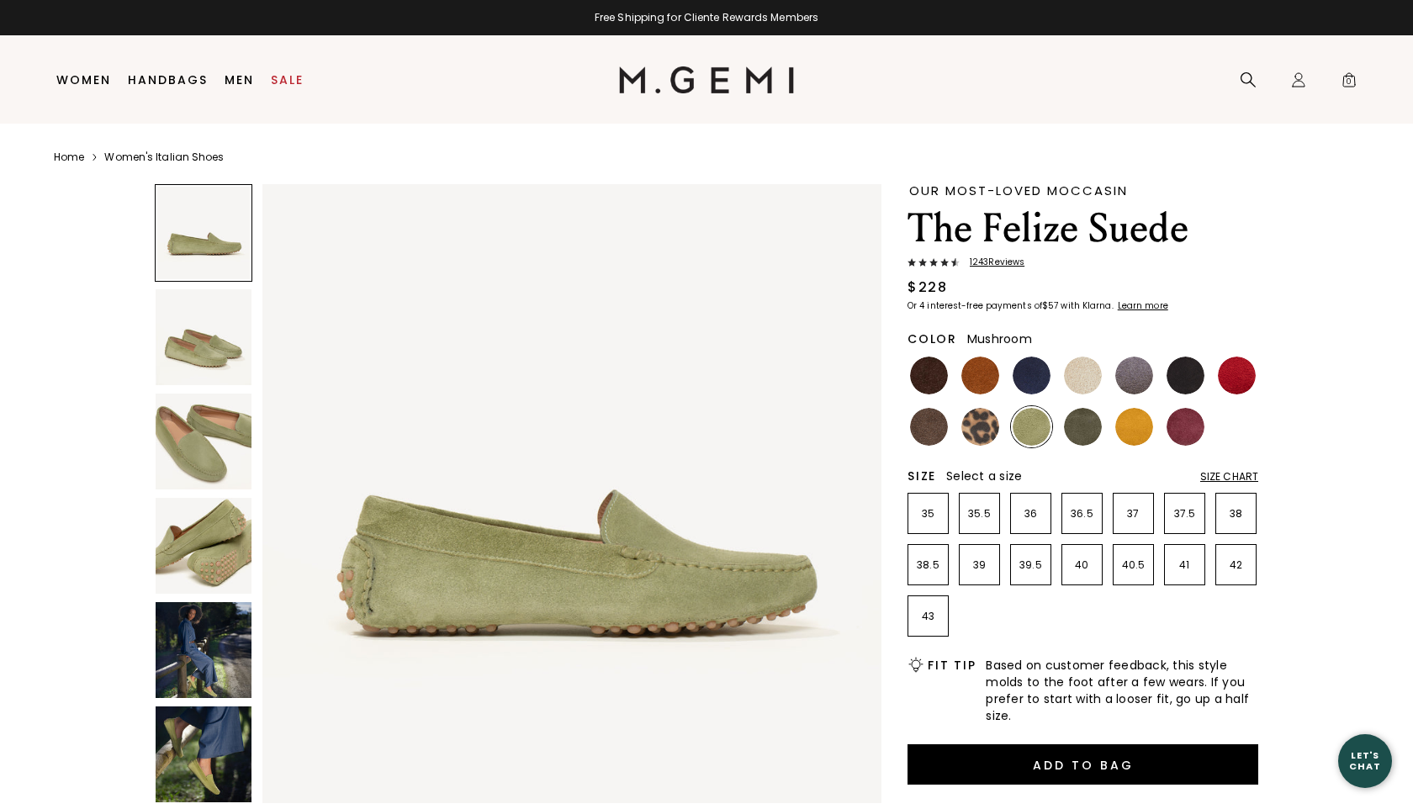
click at [925, 424] on img at bounding box center [929, 427] width 38 height 38
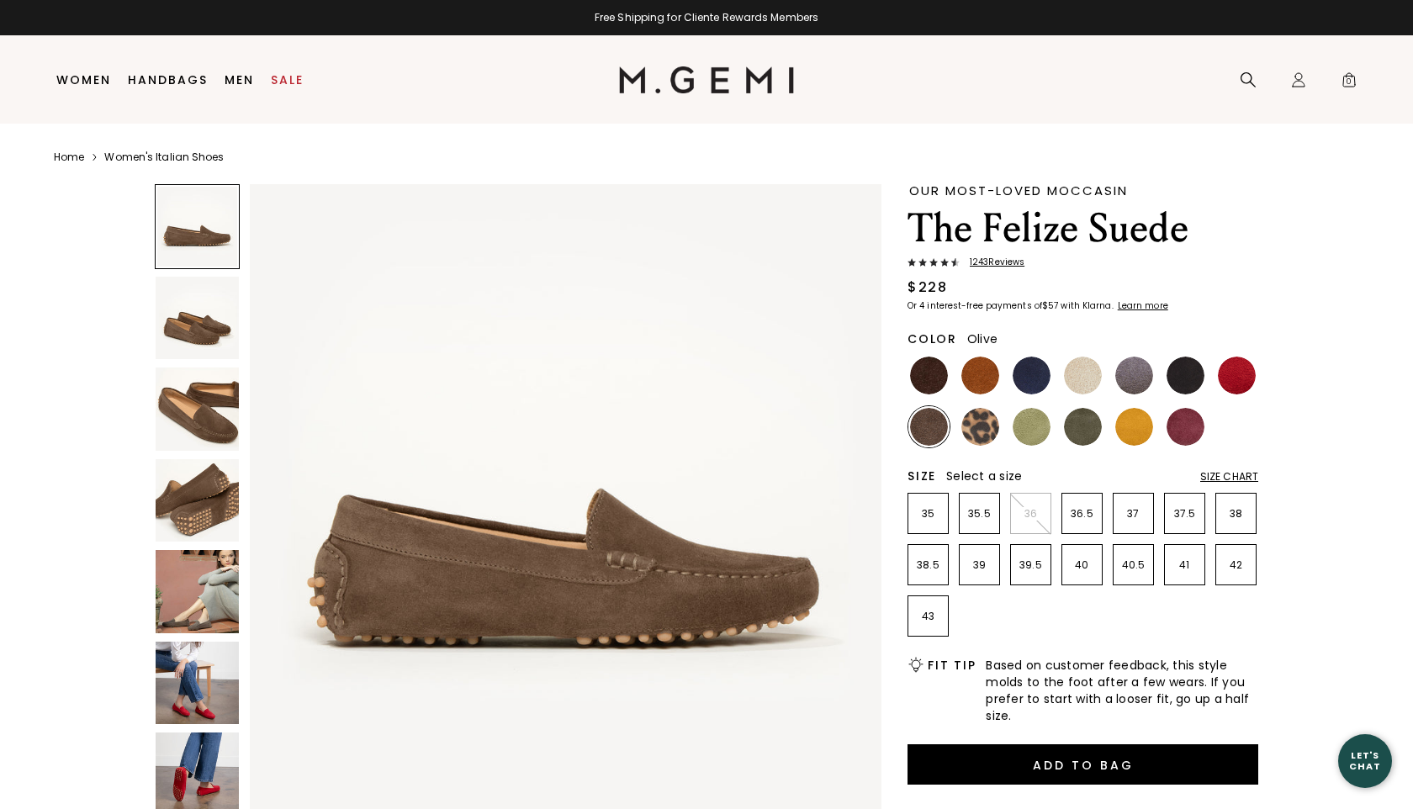
click at [1086, 429] on img at bounding box center [1083, 427] width 38 height 38
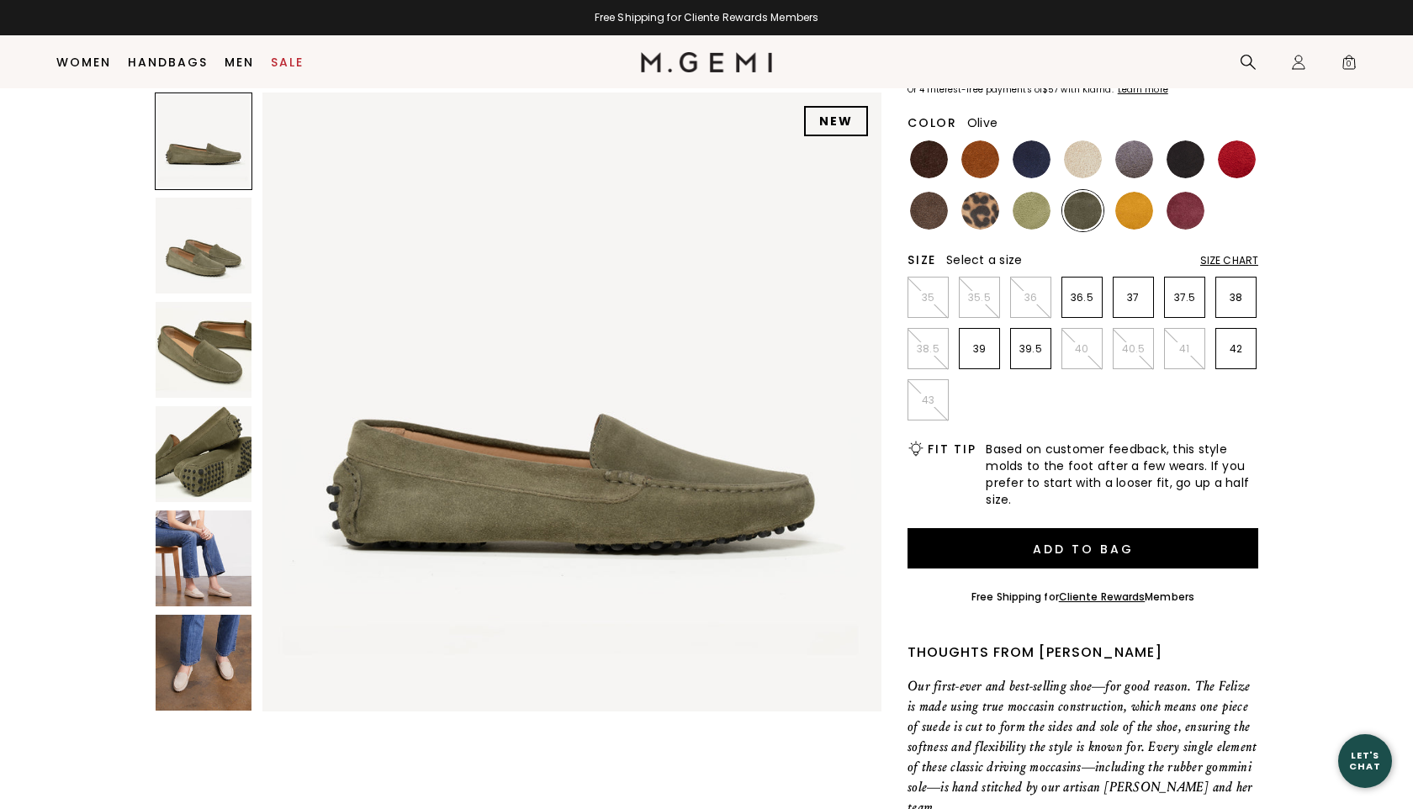
scroll to position [175, 0]
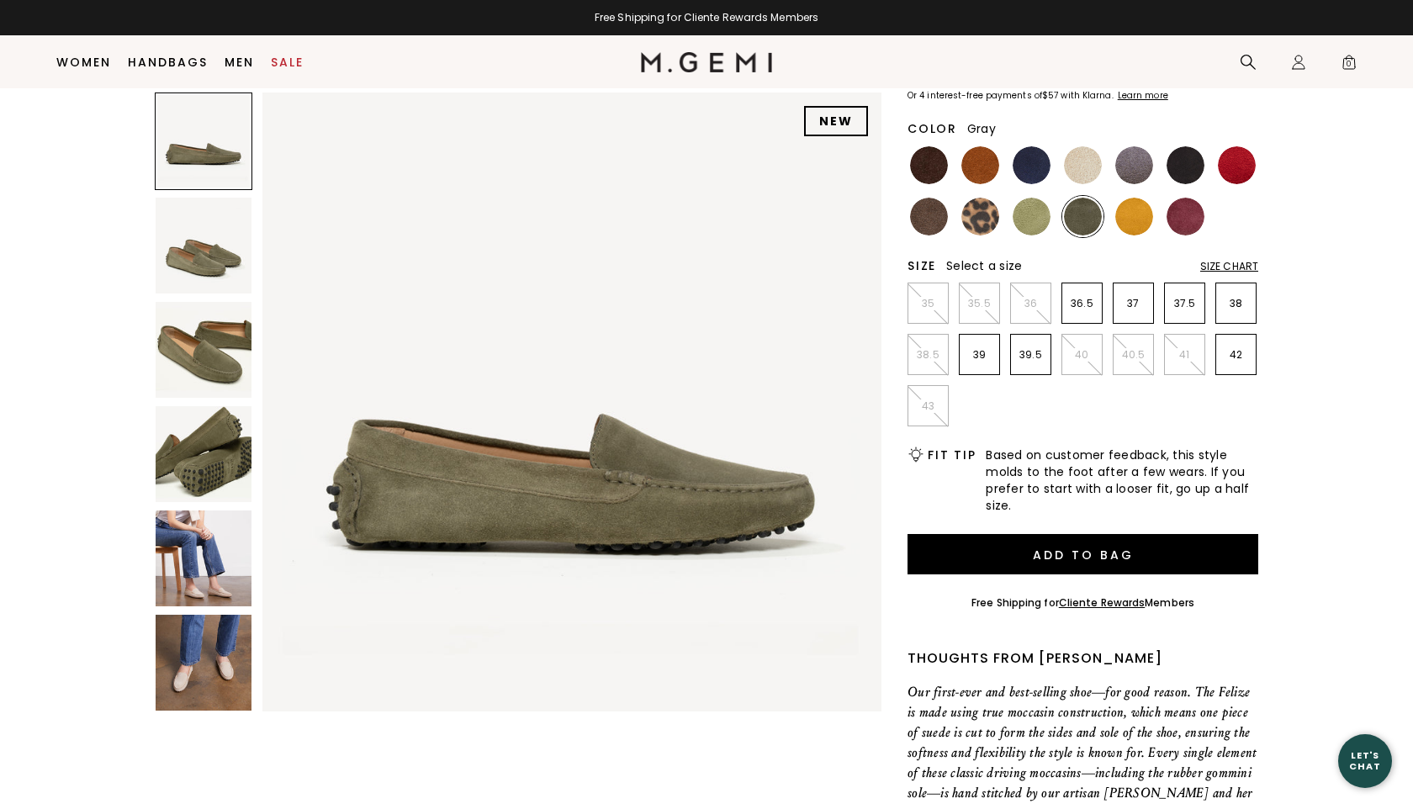
click at [1133, 167] on img at bounding box center [1134, 165] width 38 height 38
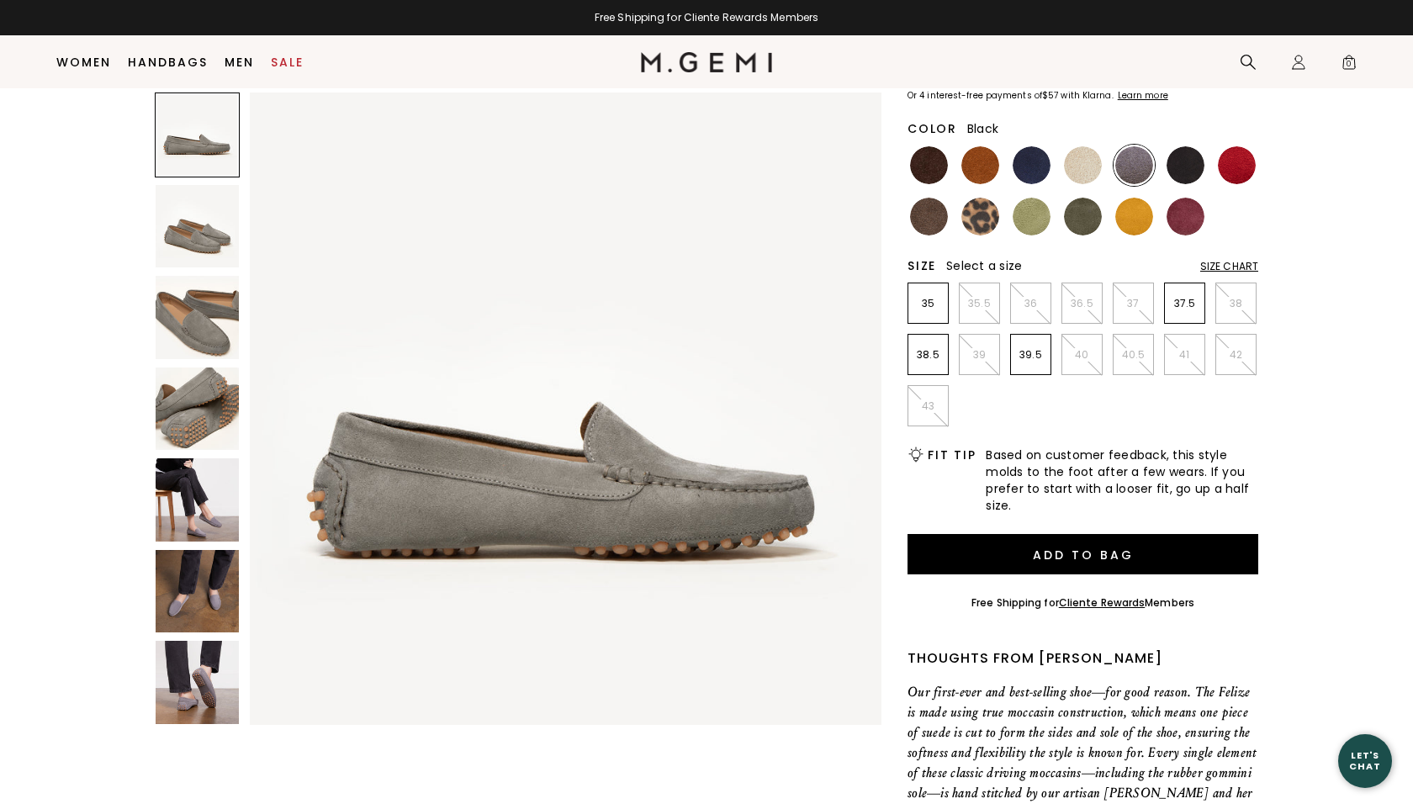
click at [1178, 167] on img at bounding box center [1185, 165] width 38 height 38
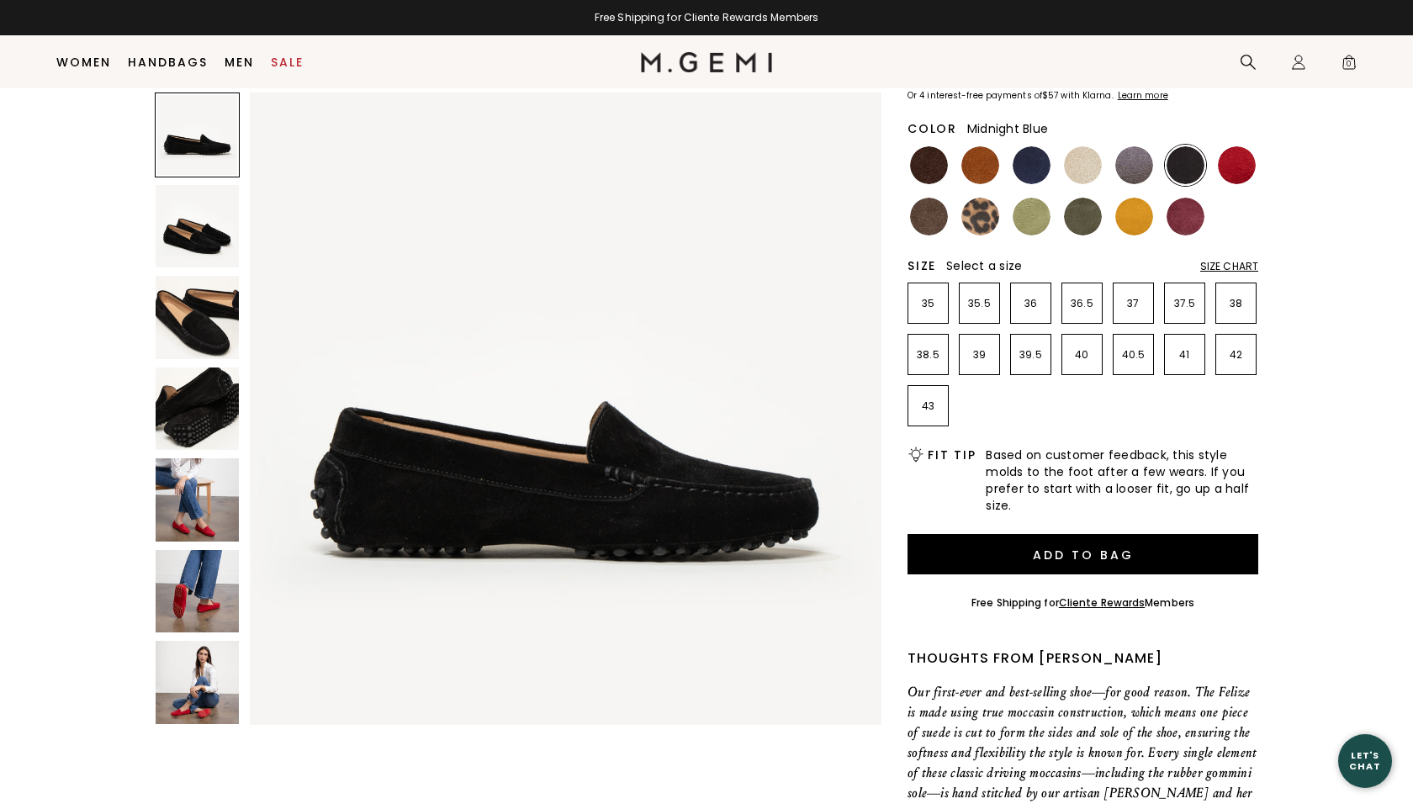
click at [1022, 154] on img at bounding box center [1031, 165] width 38 height 38
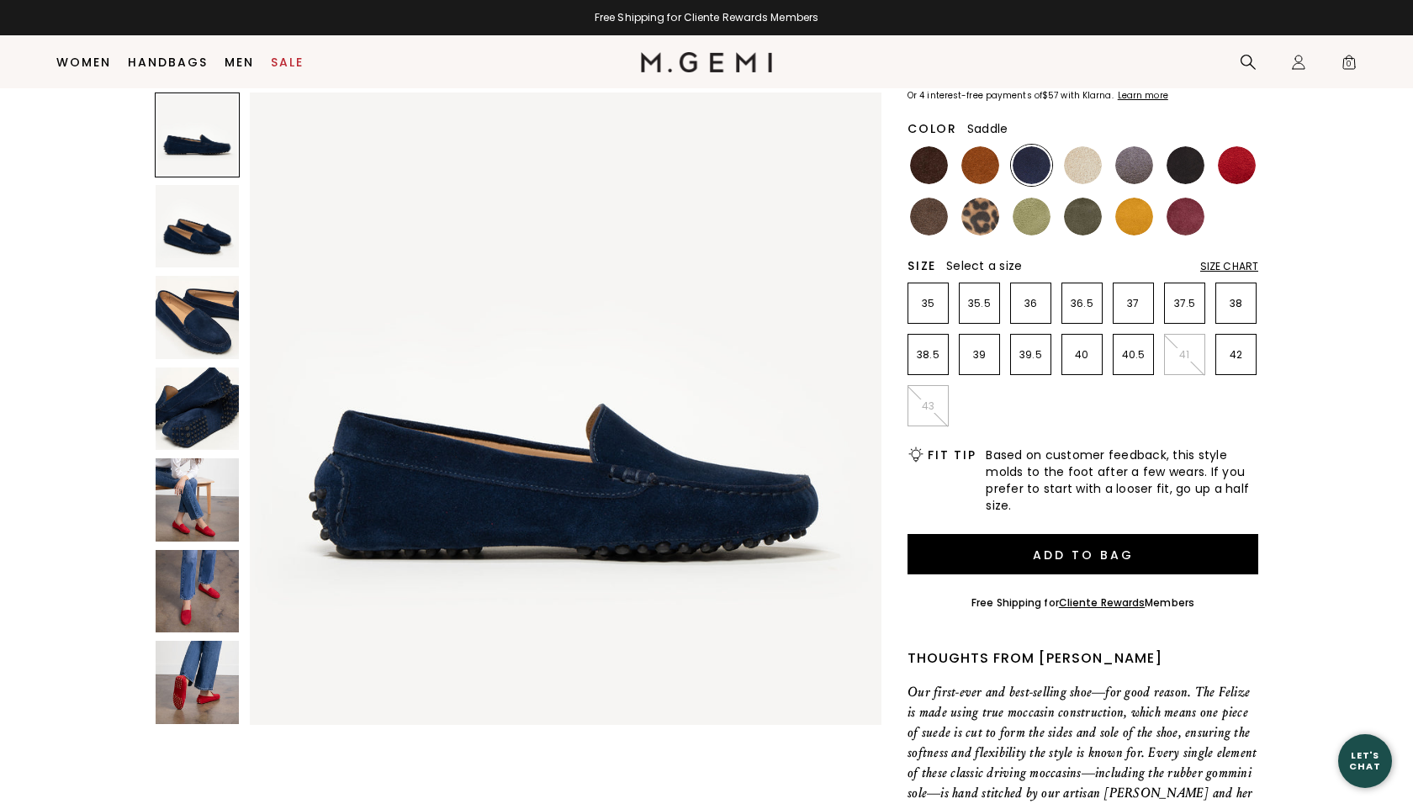
click at [980, 163] on img at bounding box center [980, 165] width 38 height 38
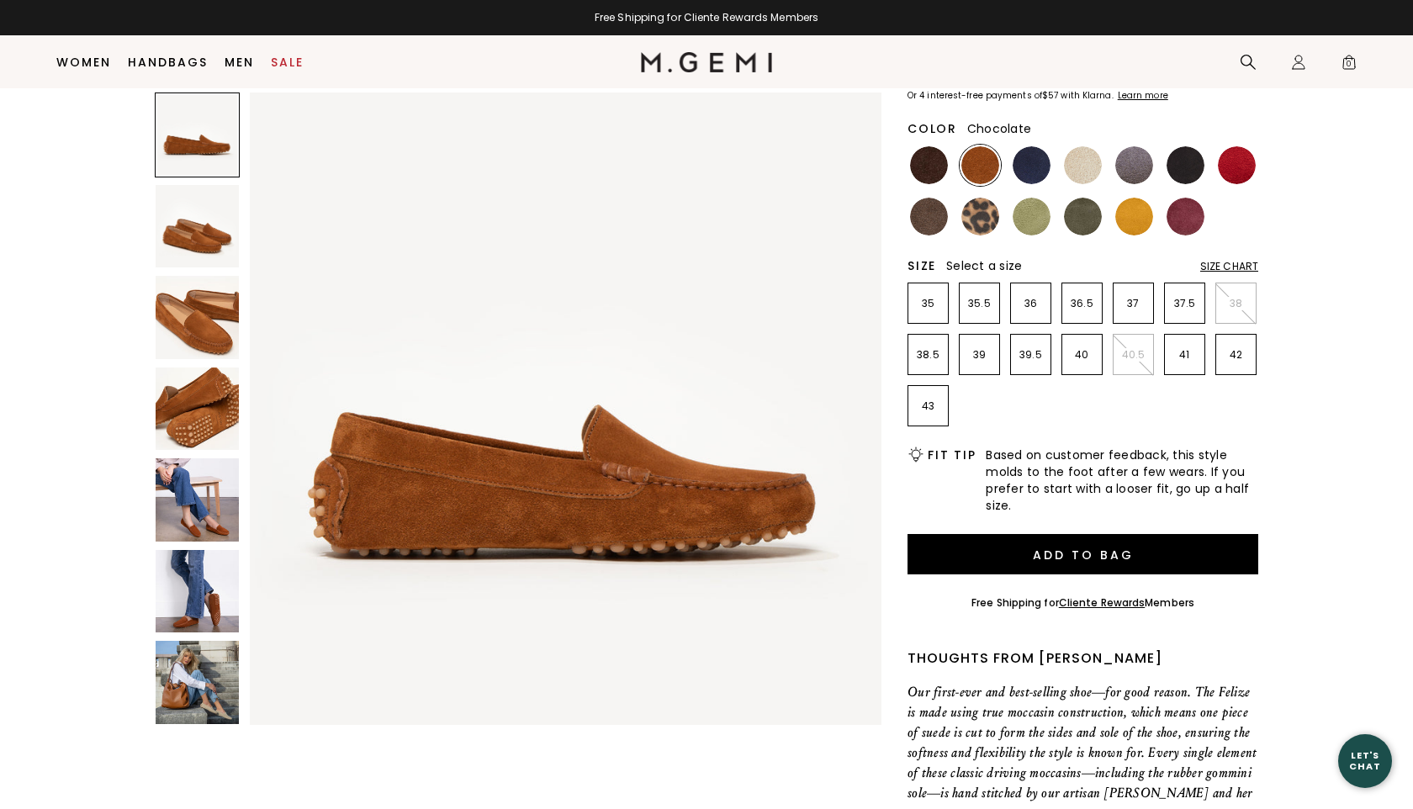
click at [922, 169] on img at bounding box center [929, 165] width 38 height 38
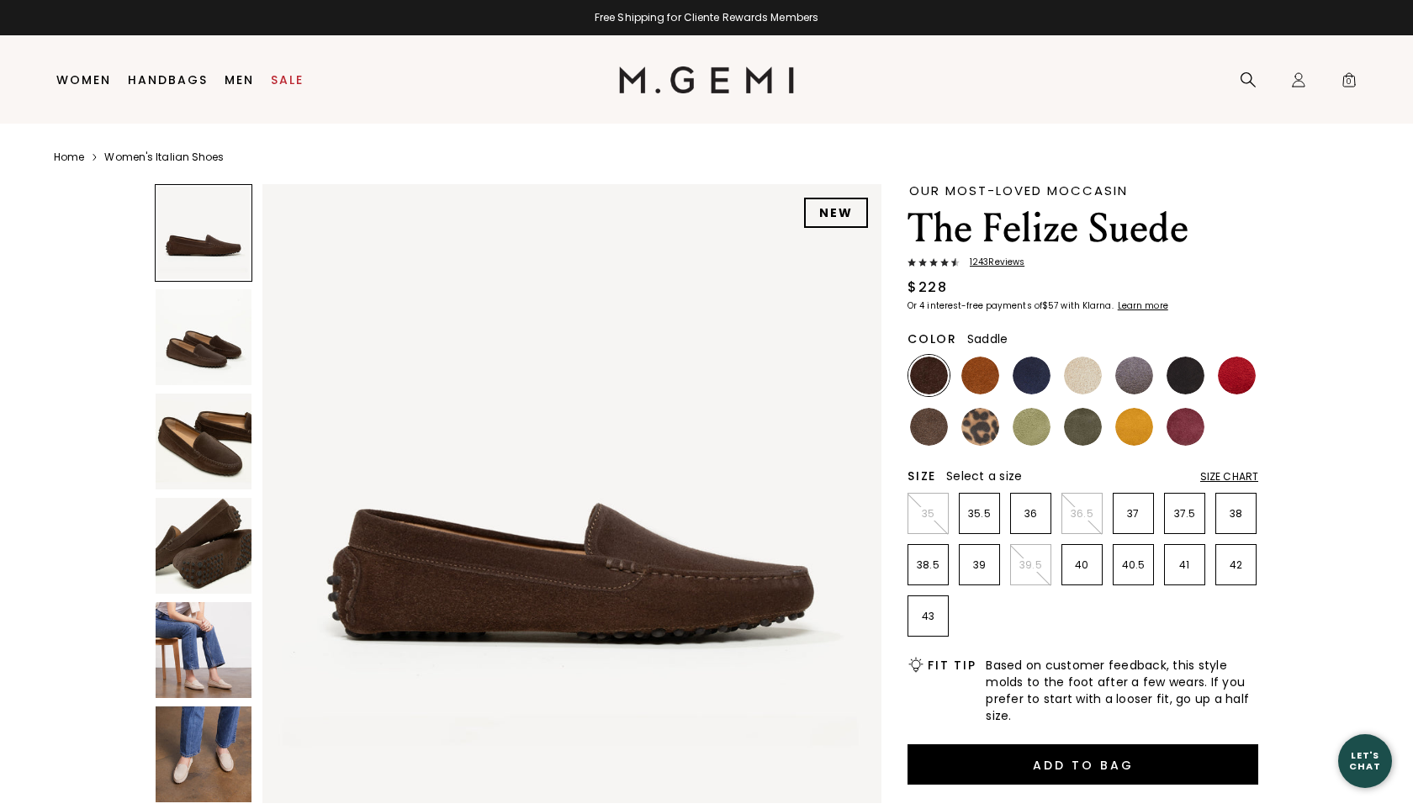
click at [975, 367] on img at bounding box center [980, 376] width 38 height 38
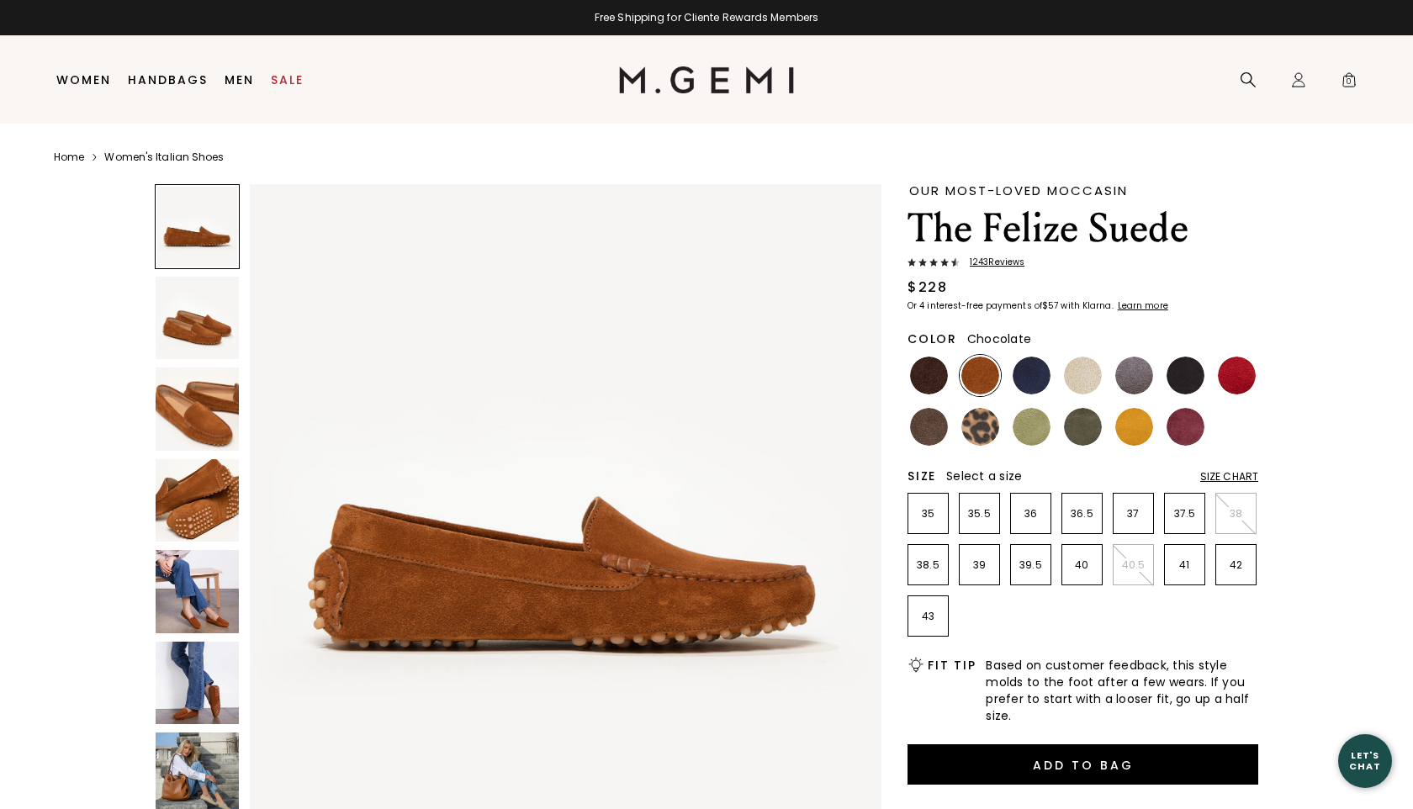
click at [927, 374] on img at bounding box center [929, 376] width 38 height 38
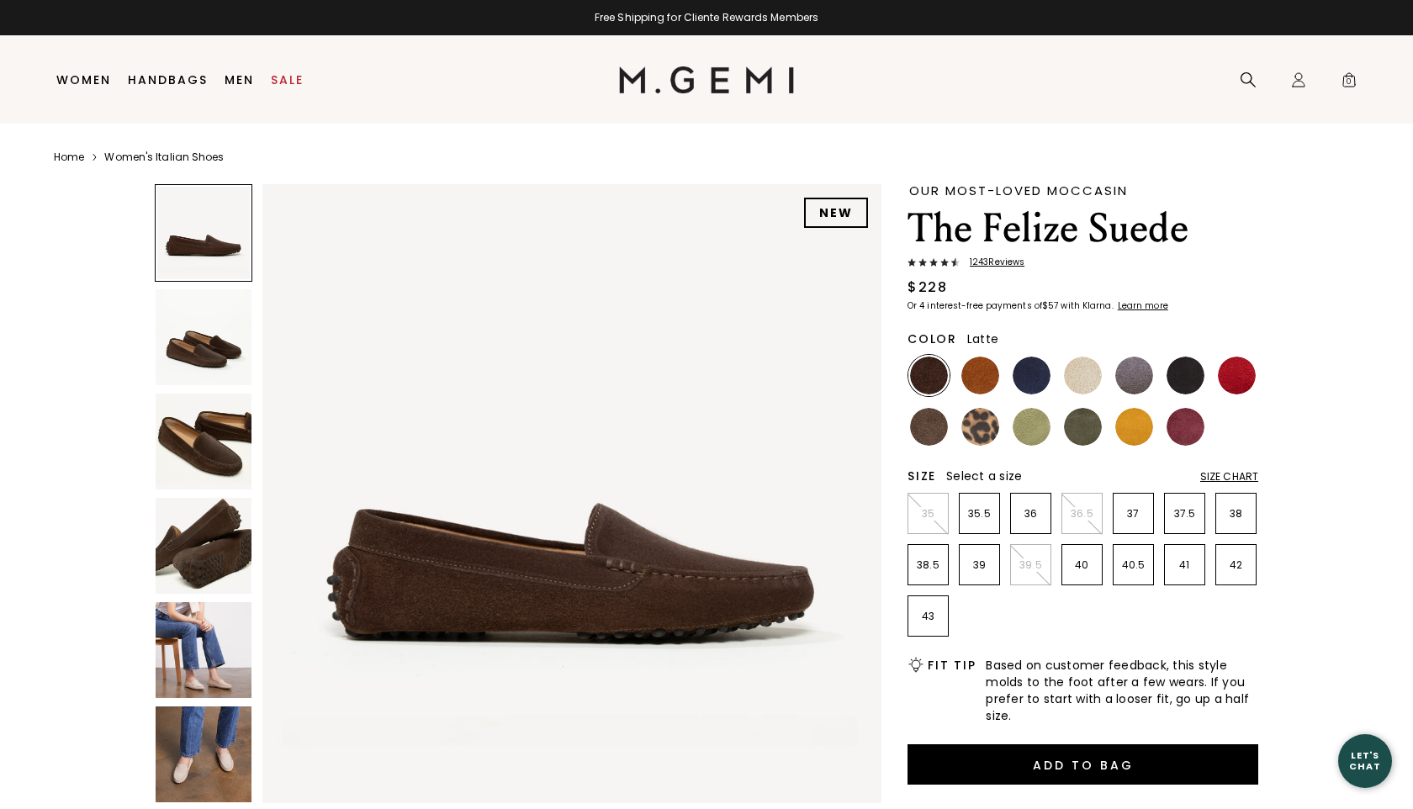
click at [1079, 381] on img at bounding box center [1083, 376] width 38 height 38
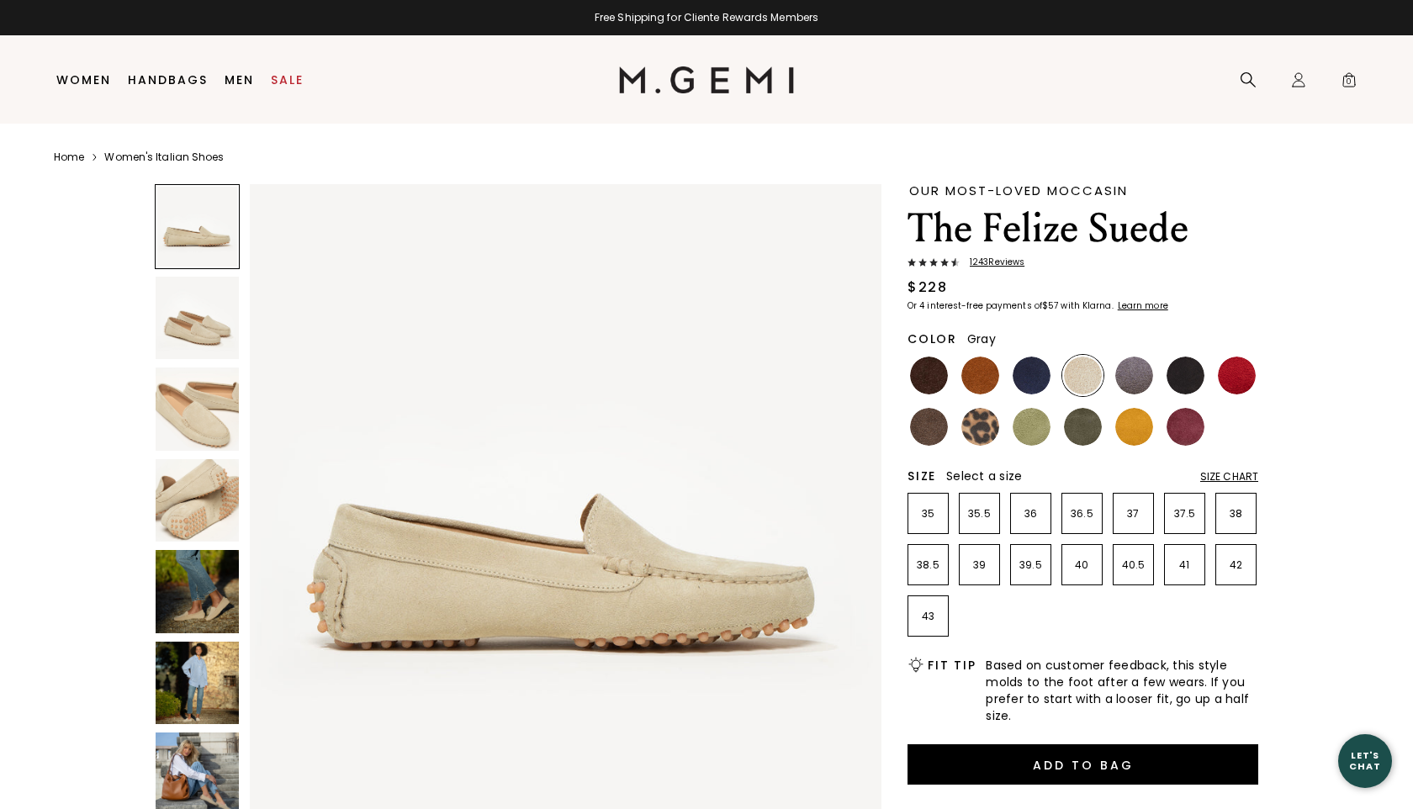
click at [1138, 368] on img at bounding box center [1134, 376] width 38 height 38
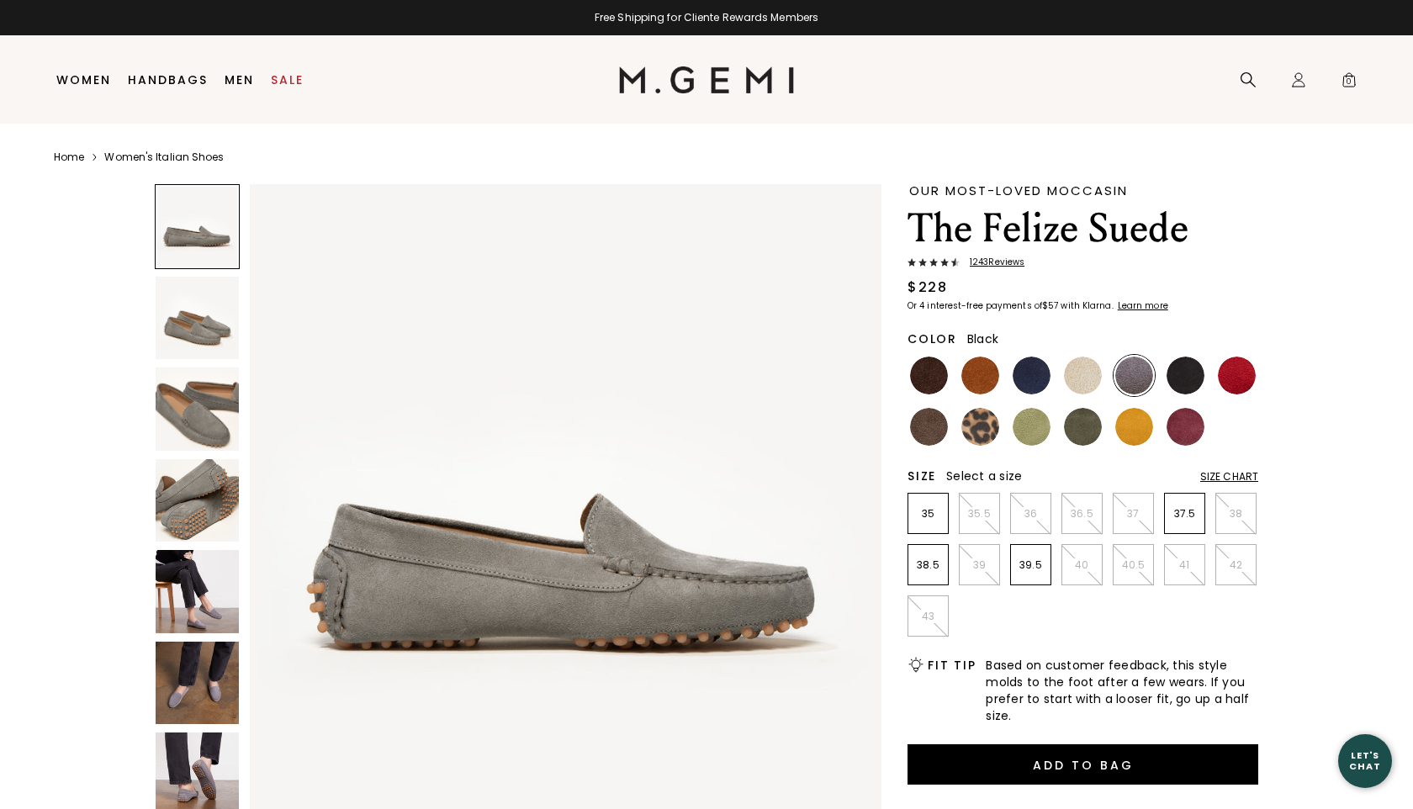
click at [1179, 373] on img at bounding box center [1185, 376] width 38 height 38
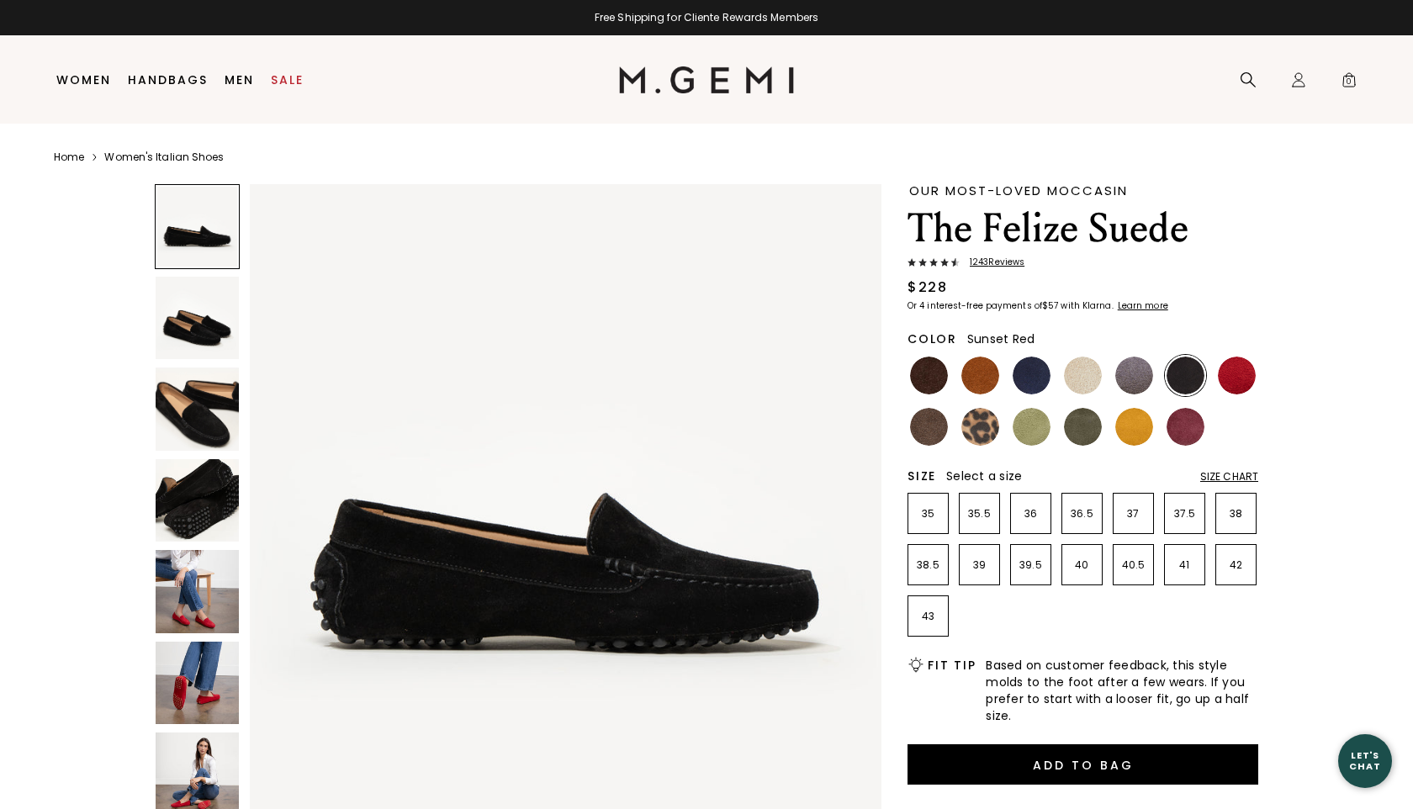
click at [1235, 373] on img at bounding box center [1237, 376] width 38 height 38
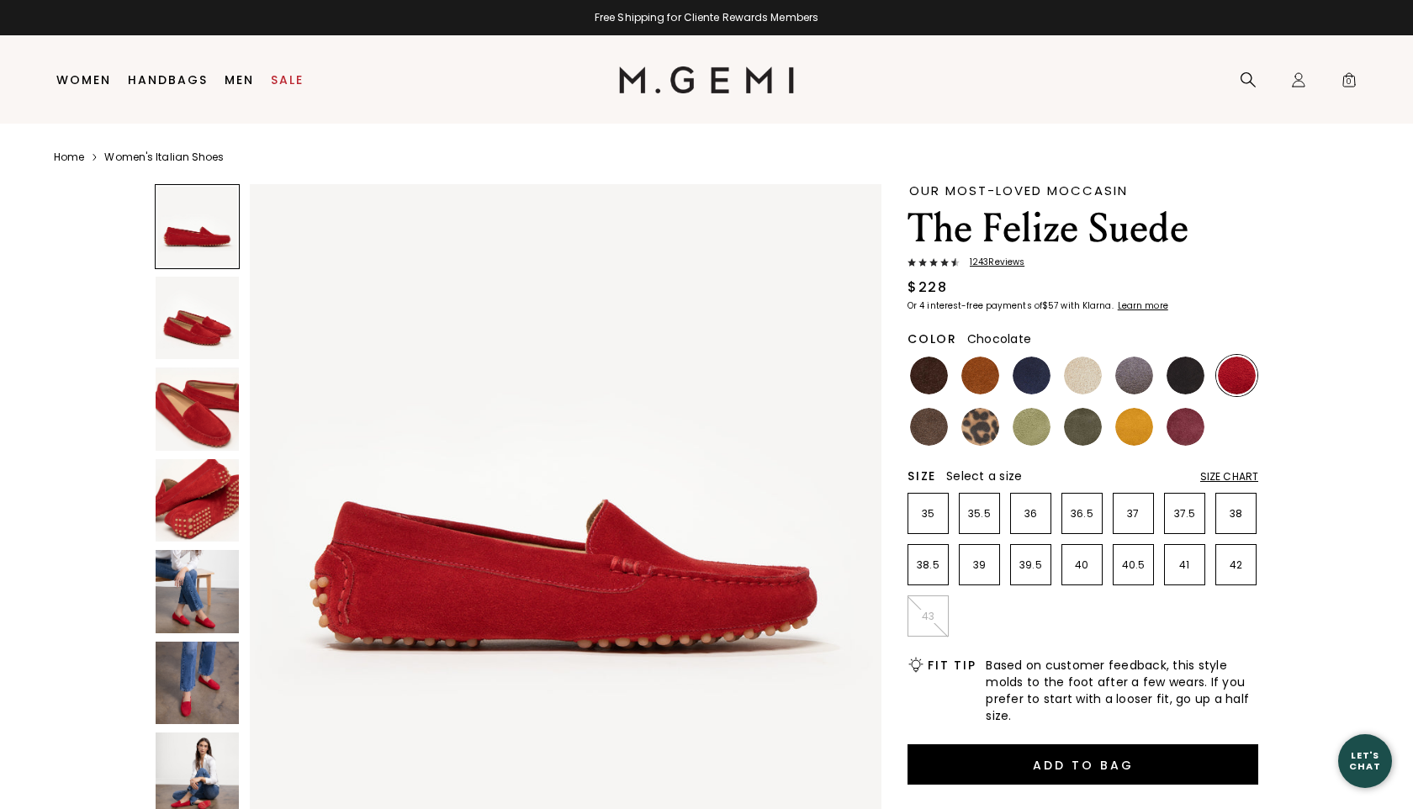
click at [921, 375] on img at bounding box center [929, 376] width 38 height 38
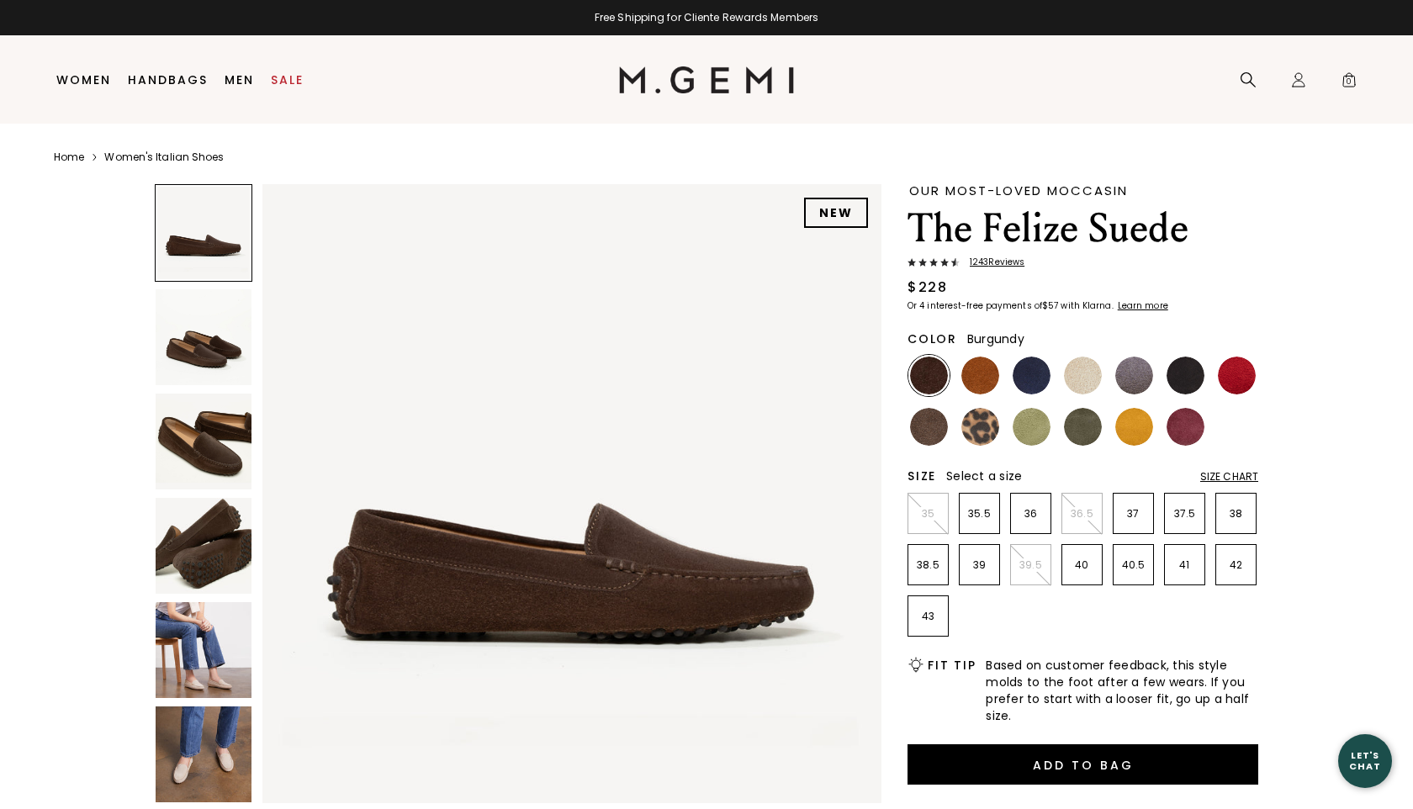
click at [1181, 429] on img at bounding box center [1185, 427] width 38 height 38
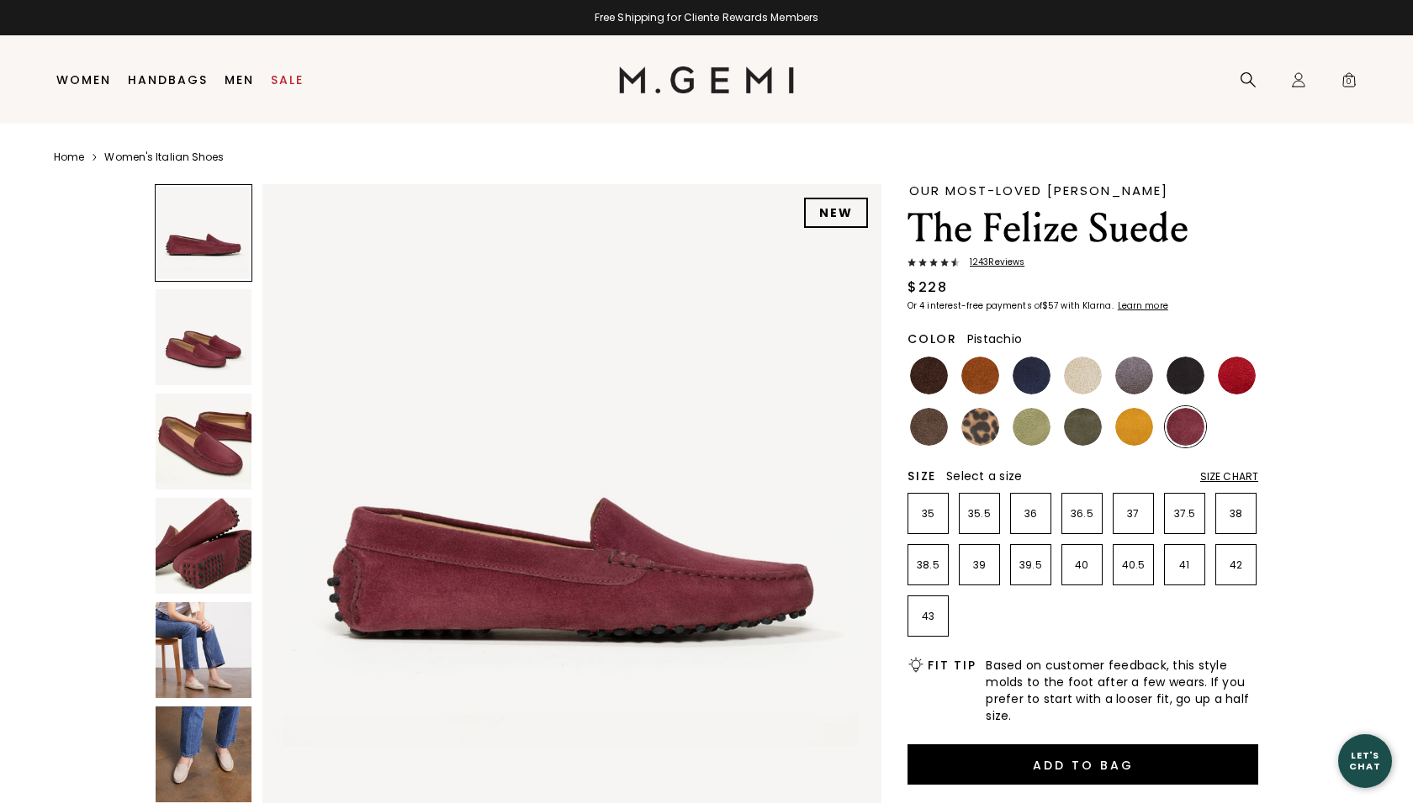
click at [1029, 426] on img at bounding box center [1031, 427] width 38 height 38
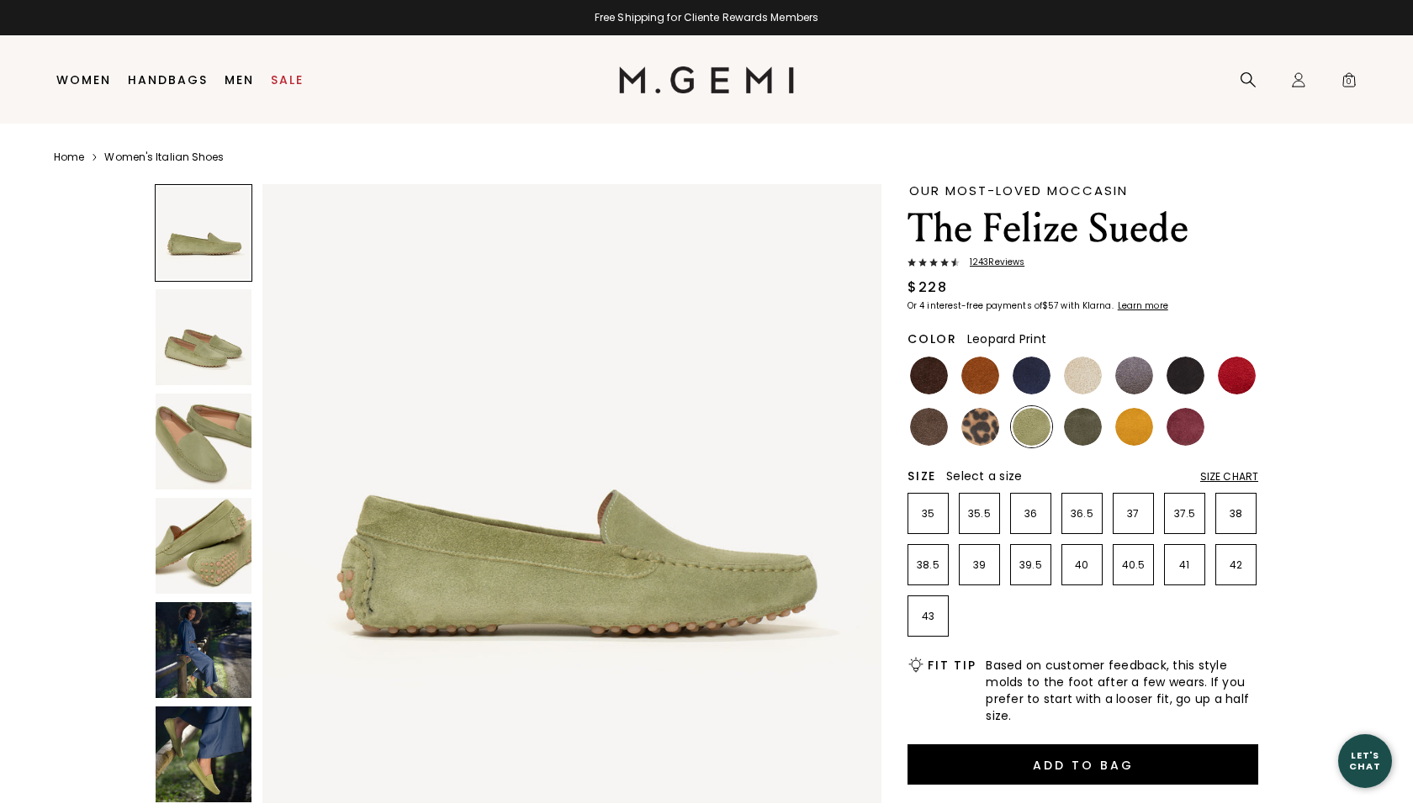
click at [983, 426] on img at bounding box center [980, 427] width 38 height 38
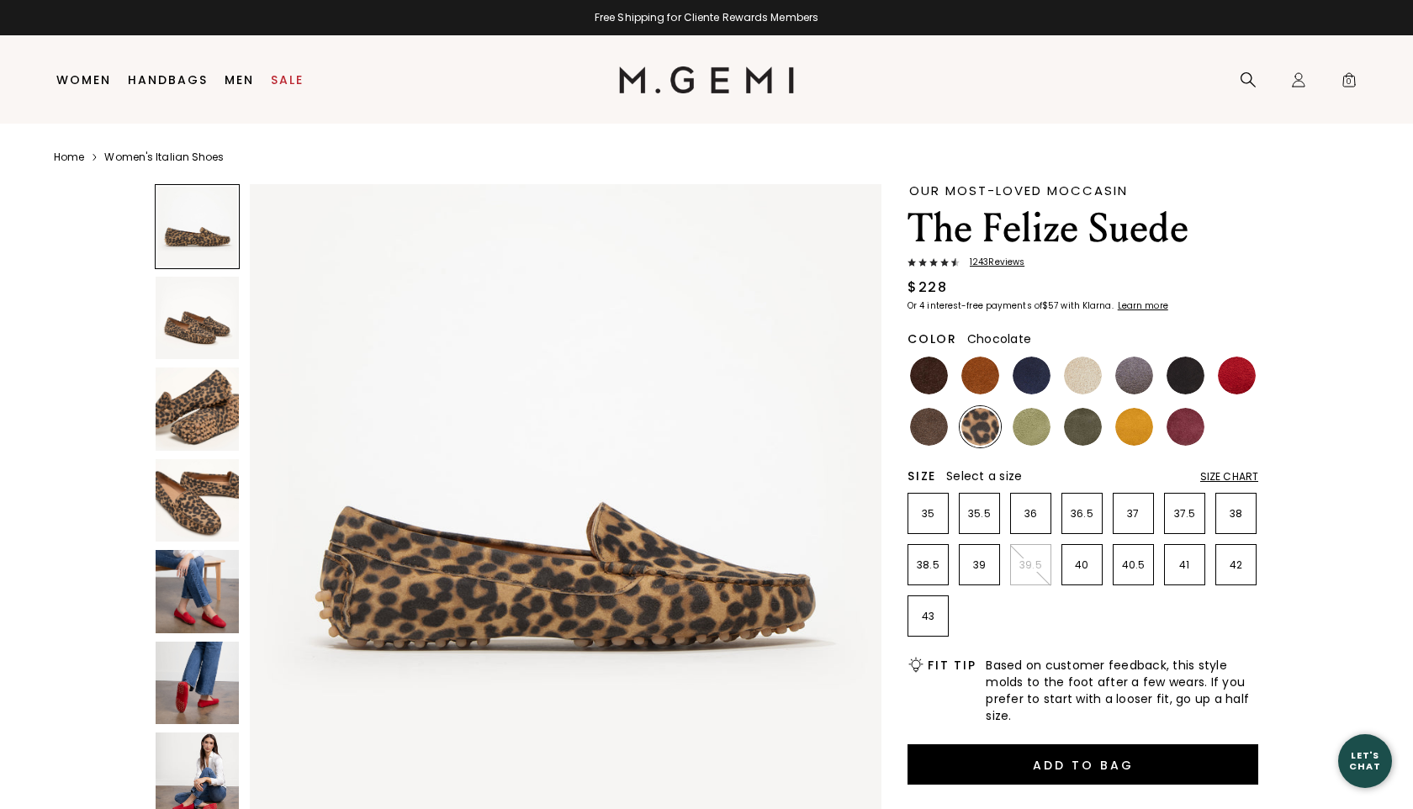
click at [933, 373] on img at bounding box center [929, 376] width 38 height 38
